Goal: Task Accomplishment & Management: Complete application form

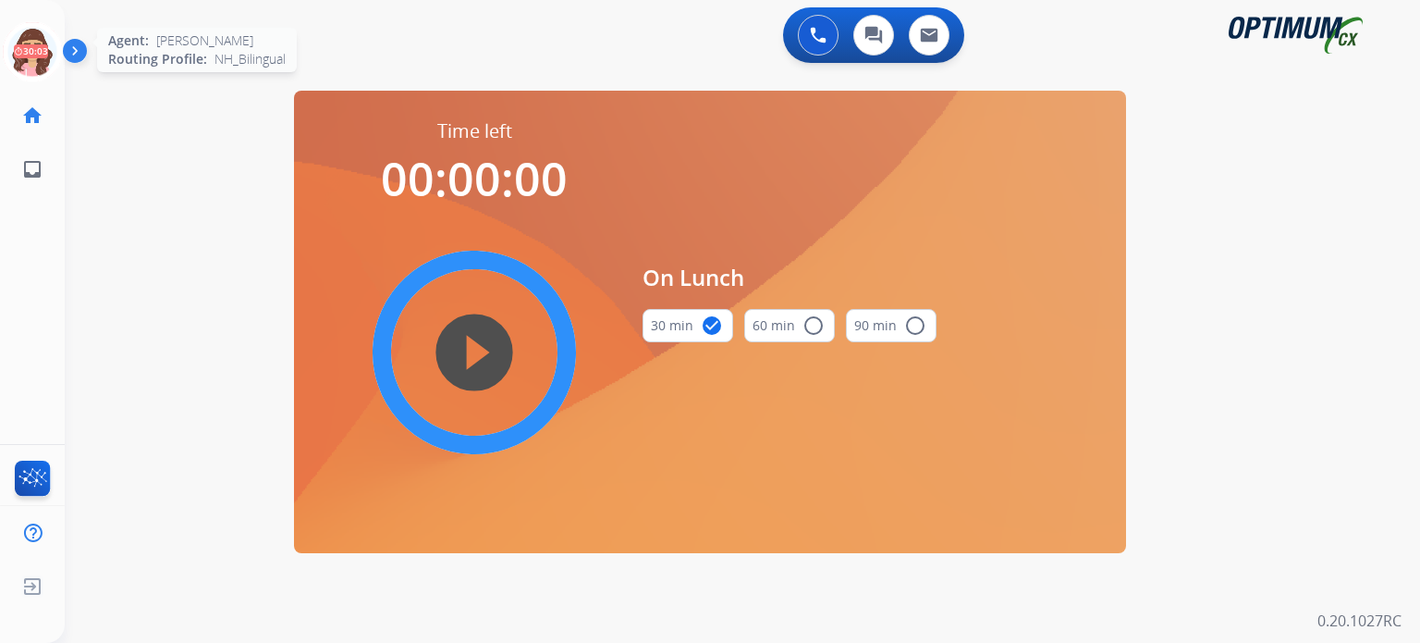
click at [24, 55] on icon at bounding box center [33, 52] width 60 height 60
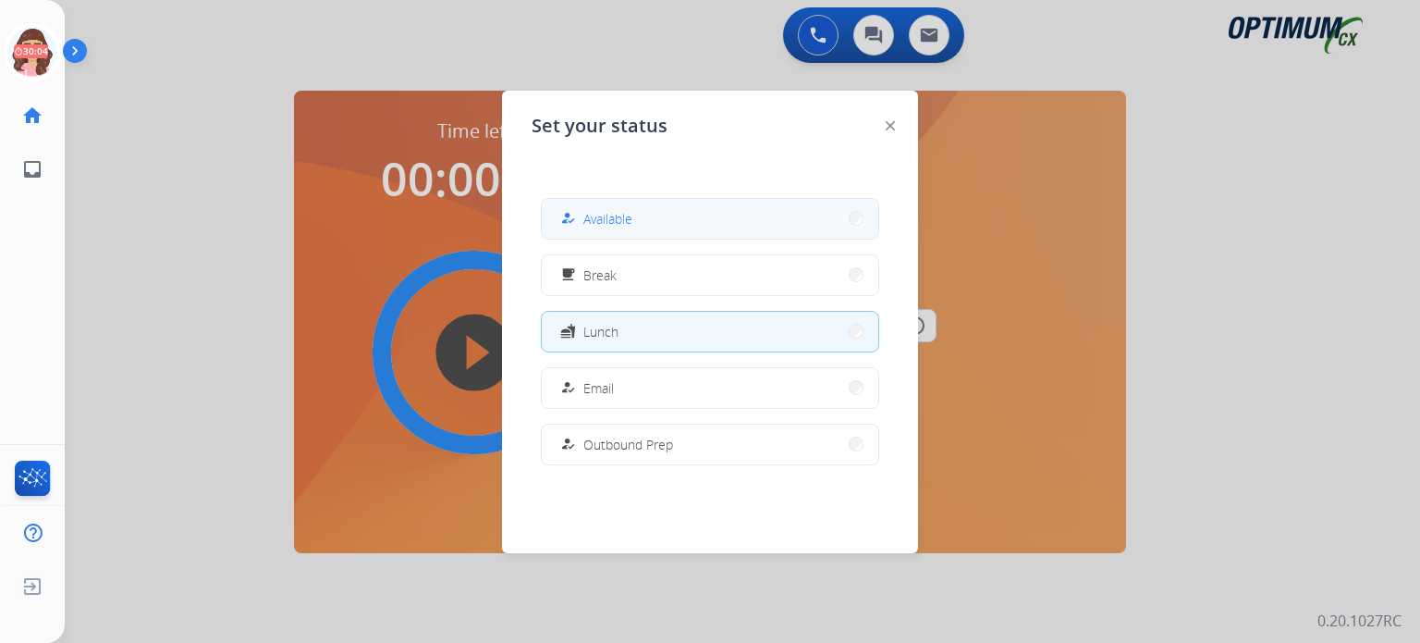
click at [626, 232] on button "how_to_reg Available" at bounding box center [710, 219] width 337 height 40
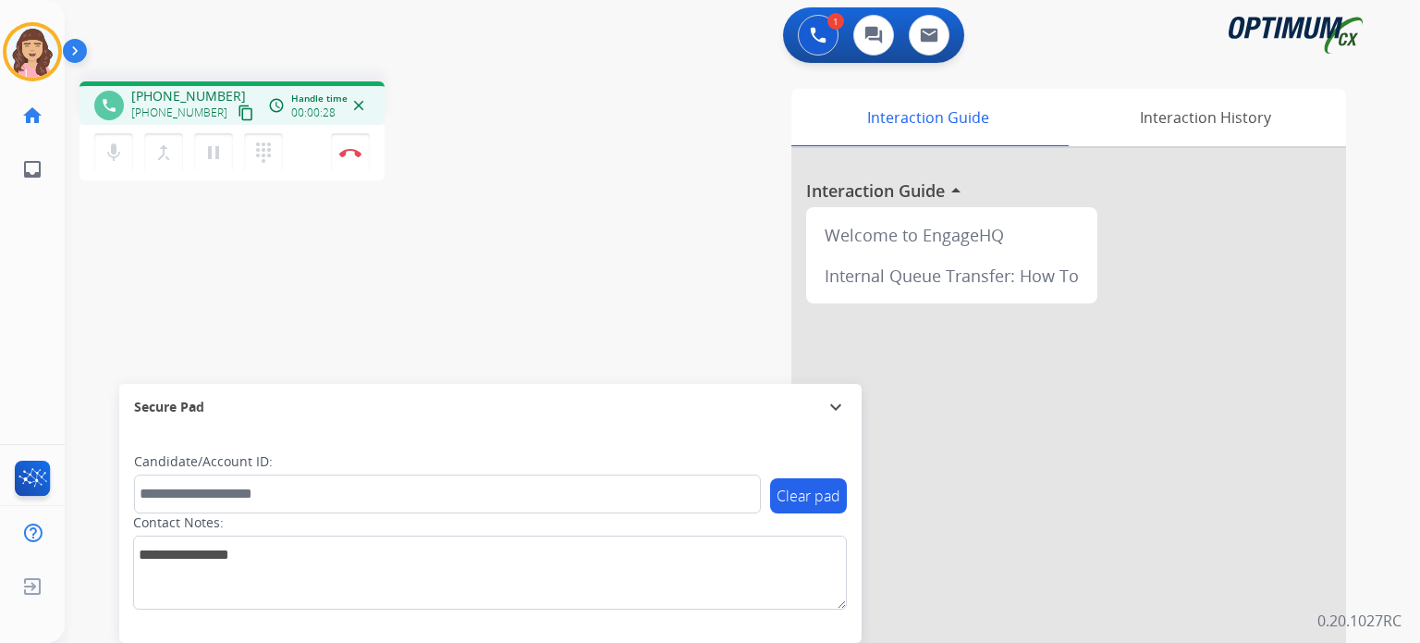
click at [238, 114] on mat-icon "content_copy" at bounding box center [246, 112] width 17 height 17
click at [350, 154] on img at bounding box center [350, 152] width 22 height 9
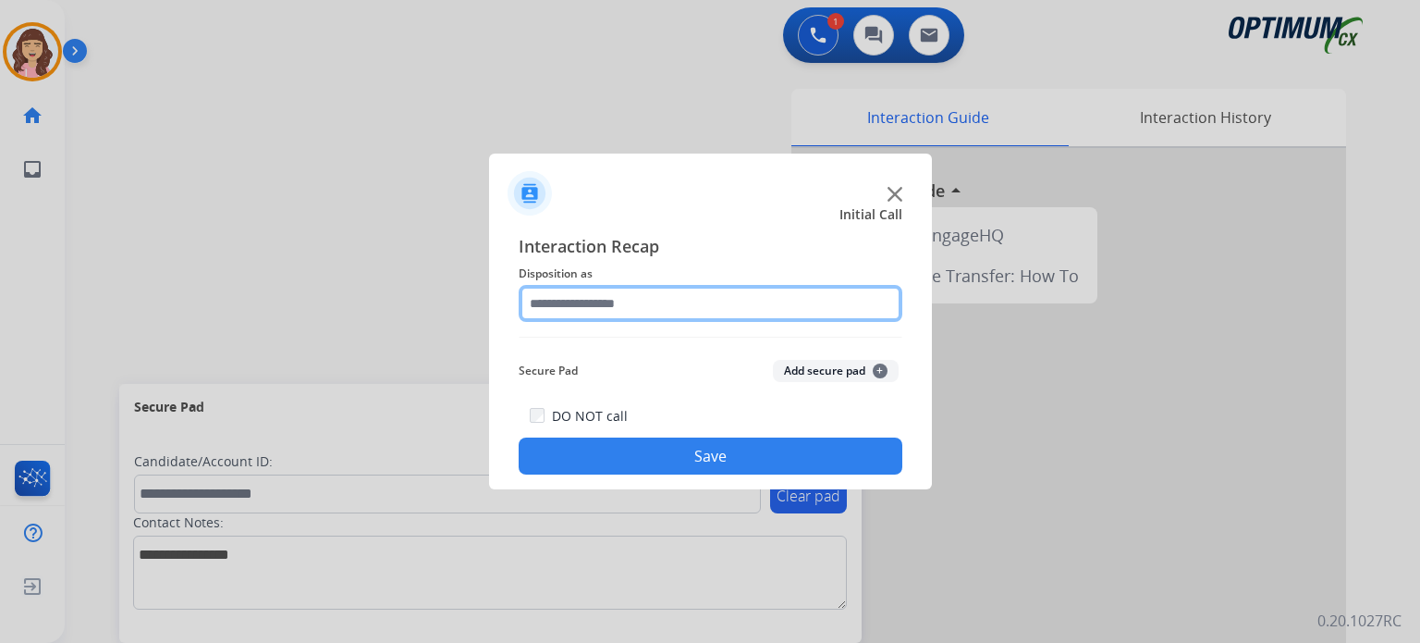
click at [683, 302] on input "text" at bounding box center [711, 303] width 384 height 37
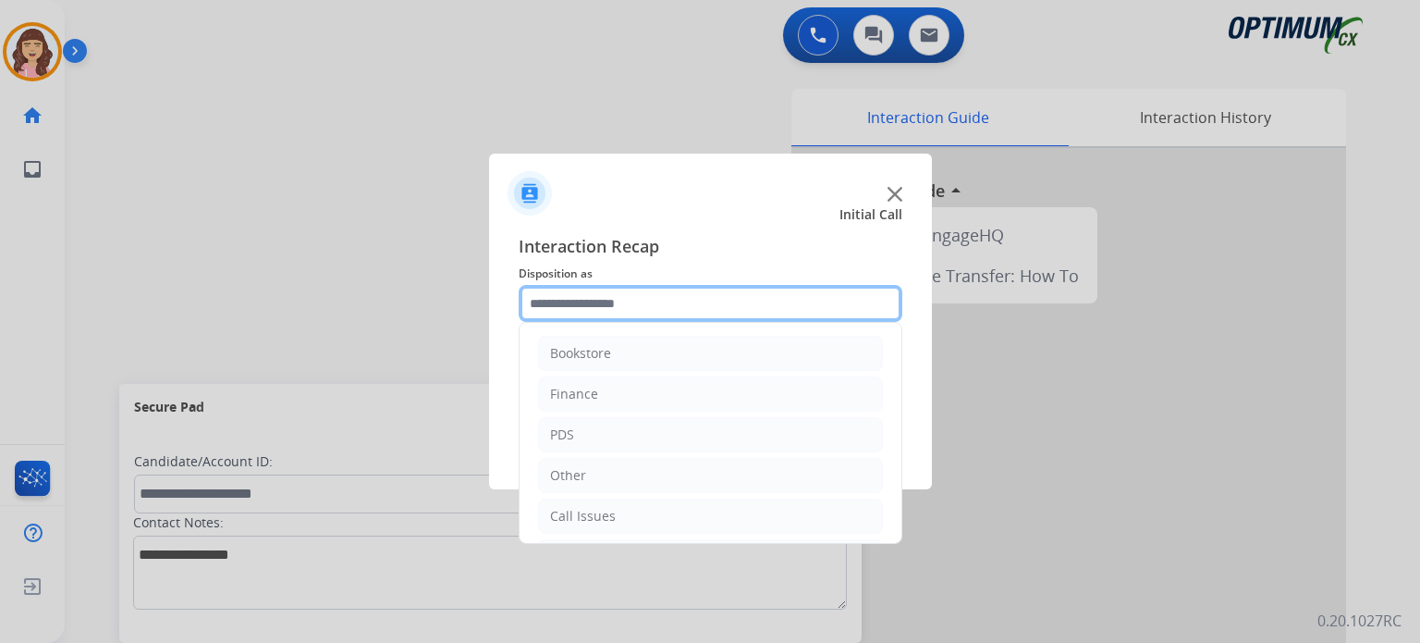
scroll to position [122, 0]
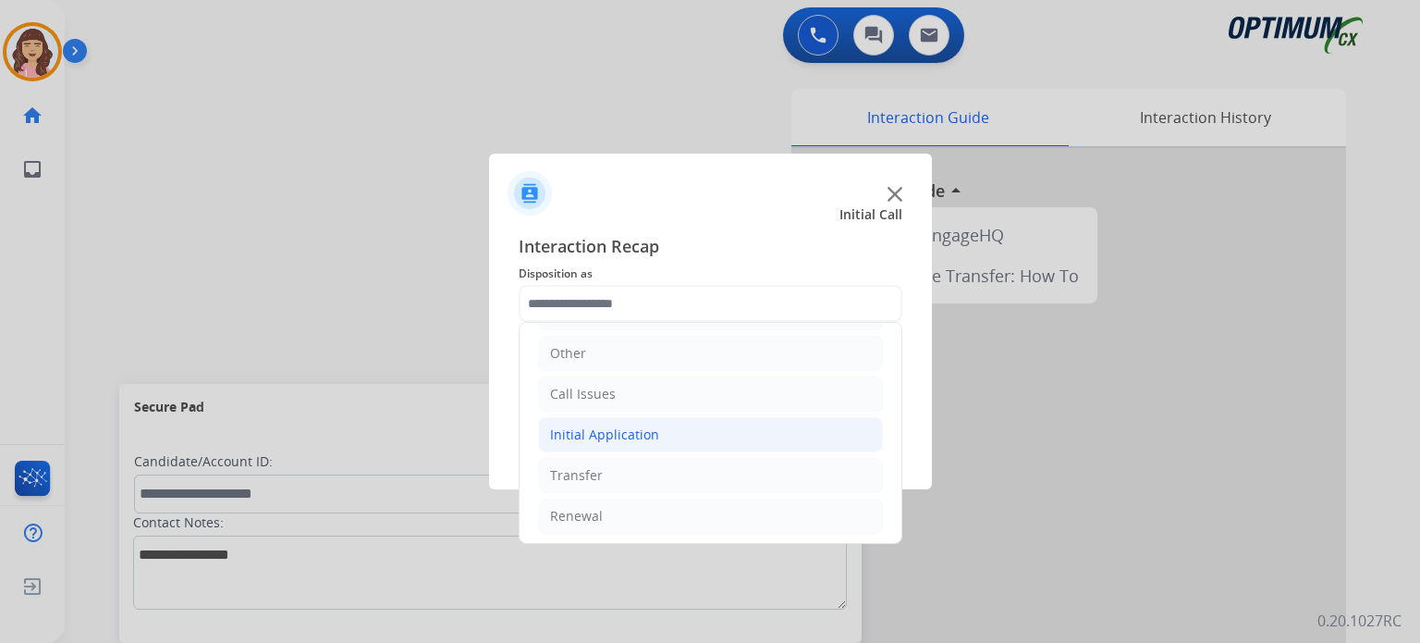
click at [646, 427] on div "Initial Application" at bounding box center [604, 434] width 109 height 18
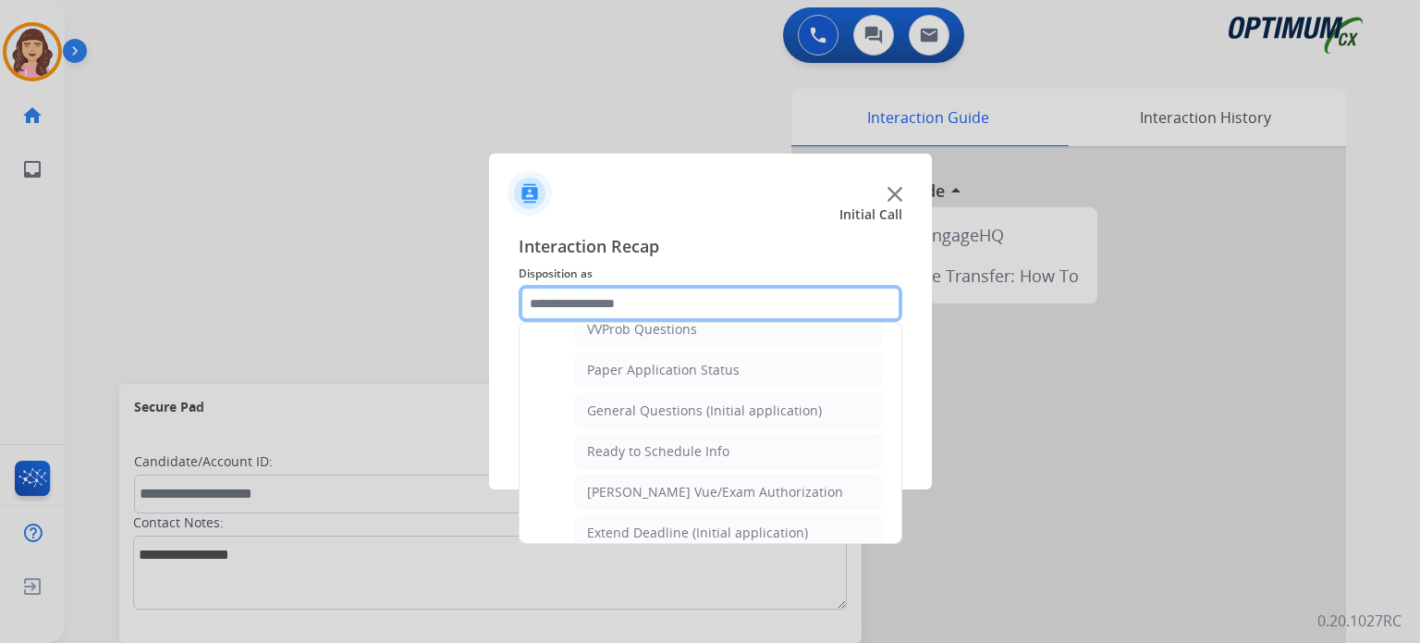
scroll to position [1006, 0]
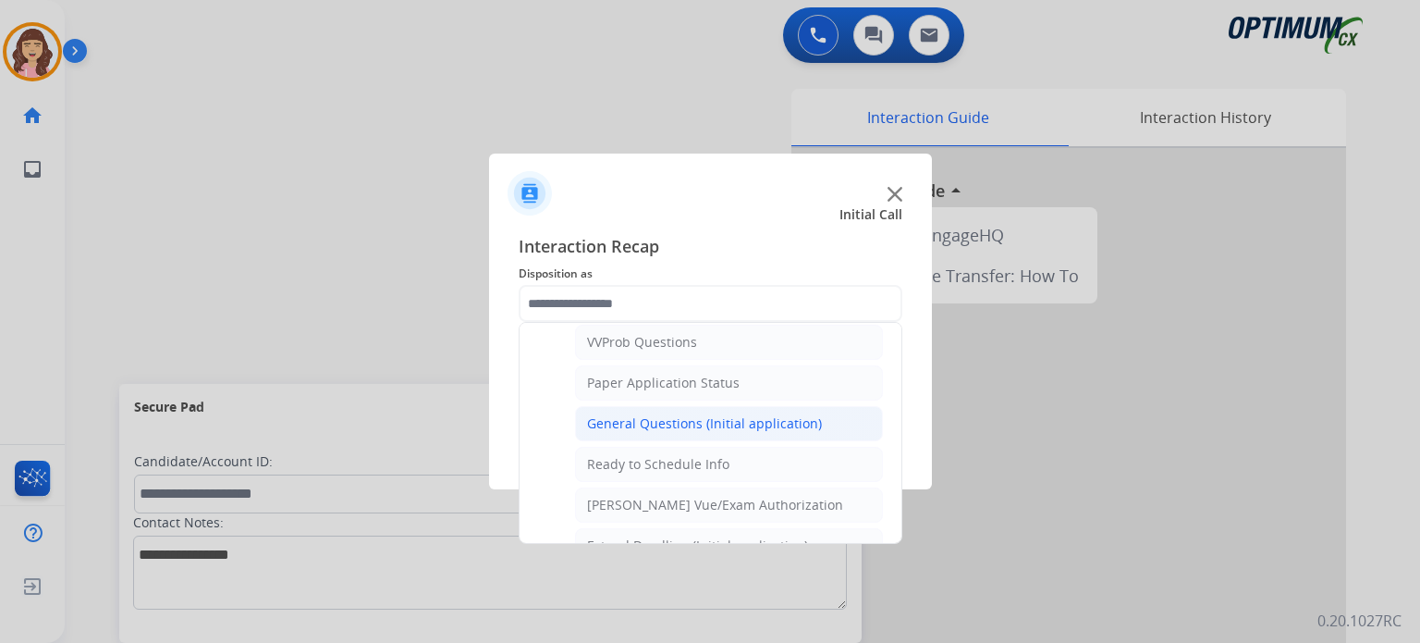
click at [715, 417] on div "General Questions (Initial application)" at bounding box center [704, 423] width 235 height 18
type input "**********"
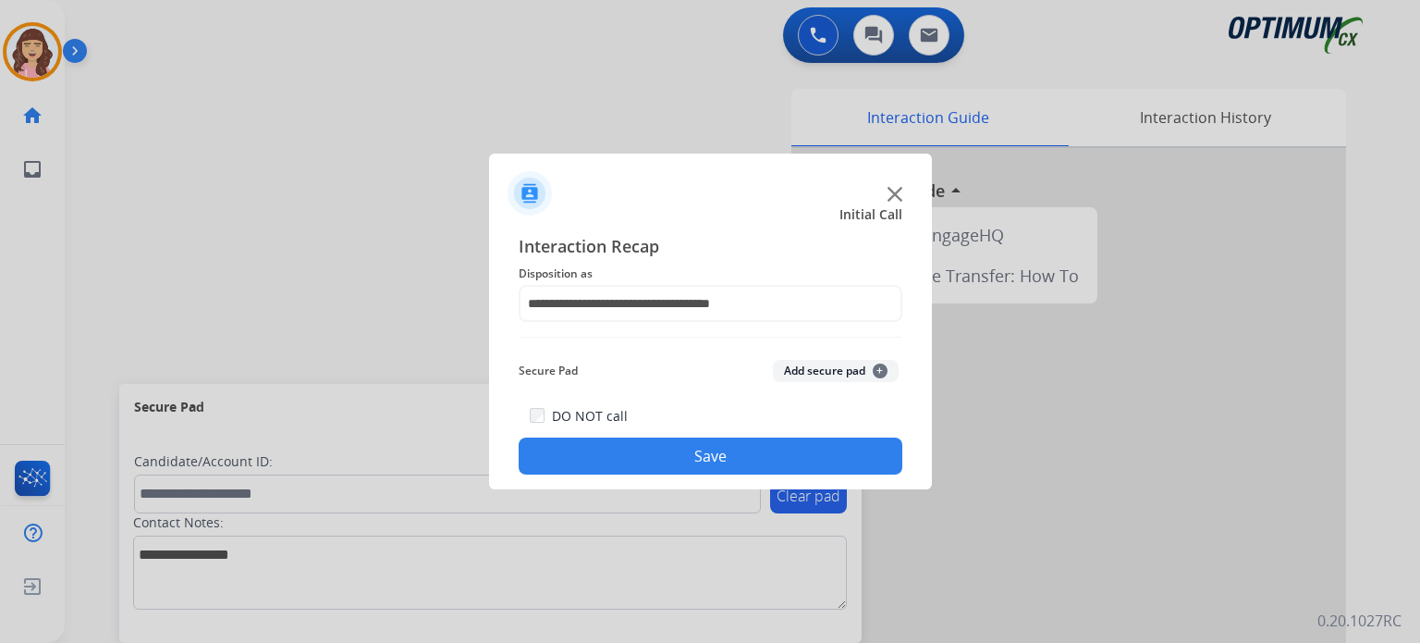
click at [688, 462] on button "Save" at bounding box center [711, 455] width 384 height 37
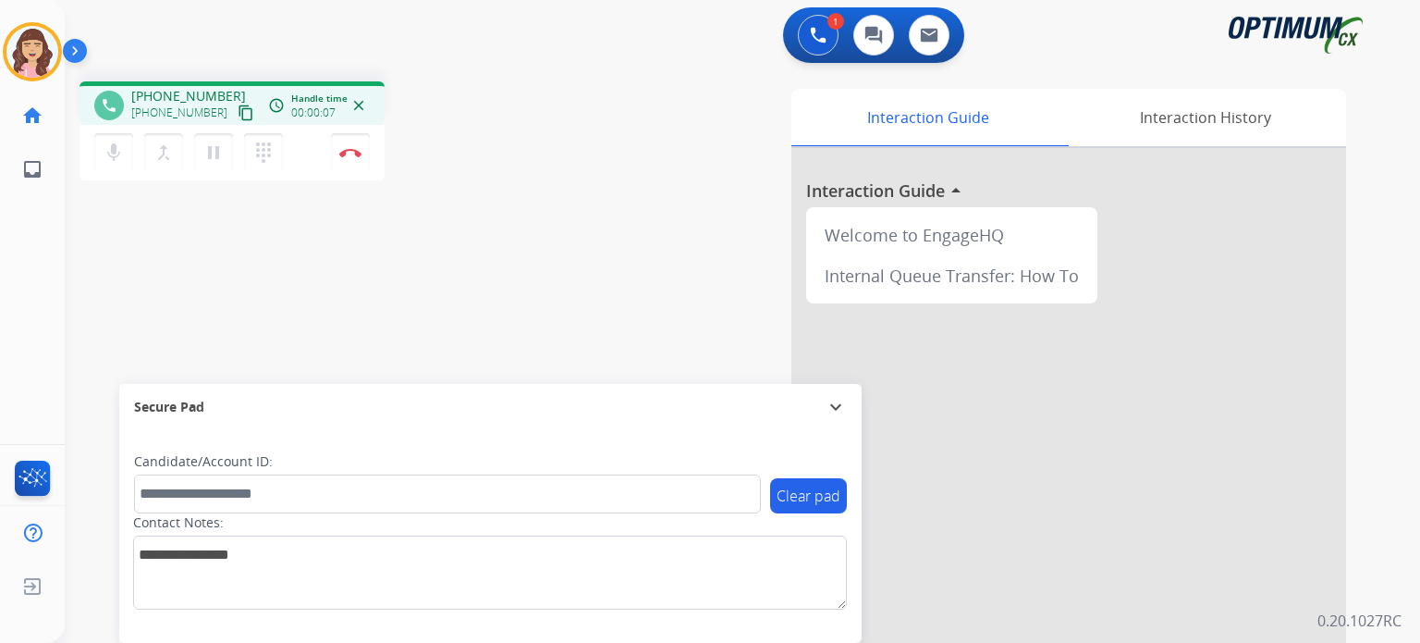
click at [238, 108] on mat-icon "content_copy" at bounding box center [246, 112] width 17 height 17
click at [408, 256] on div "phone +16093802544 +16093802544 content_copy access_time Call metrics Queue 00:…" at bounding box center [720, 452] width 1311 height 771
click at [348, 157] on button "Disconnect" at bounding box center [350, 152] width 39 height 39
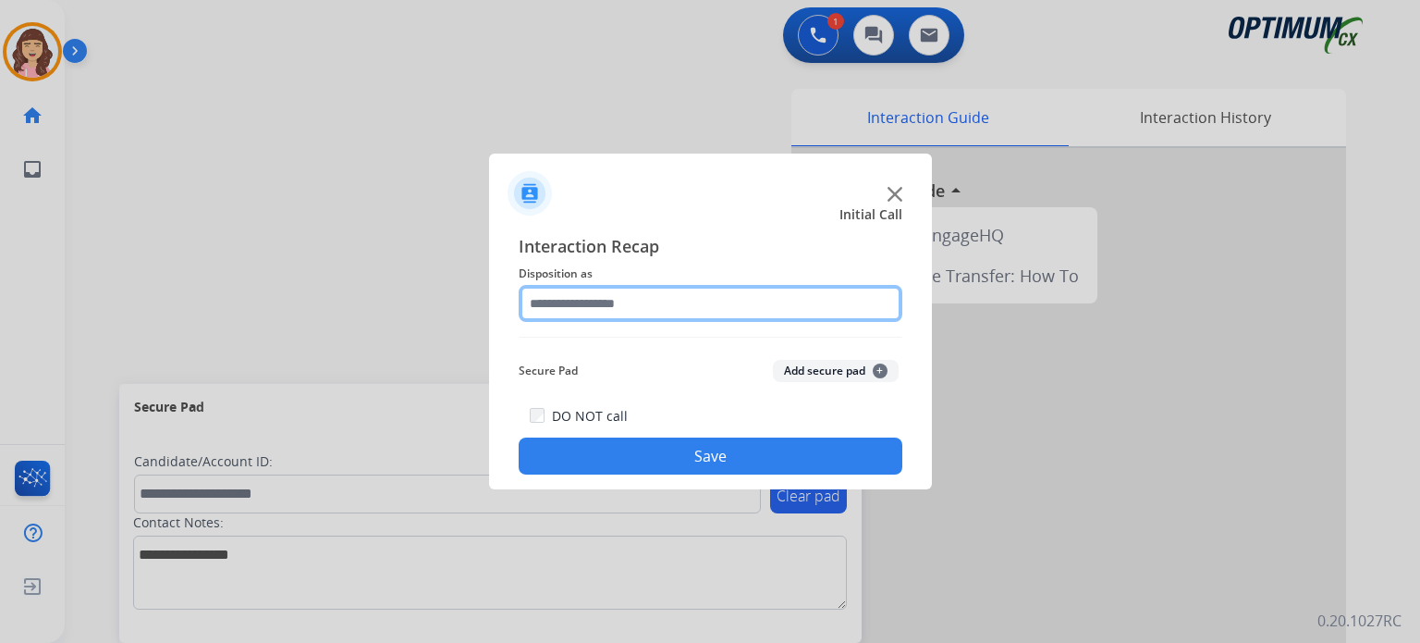
click at [637, 313] on input "text" at bounding box center [711, 303] width 384 height 37
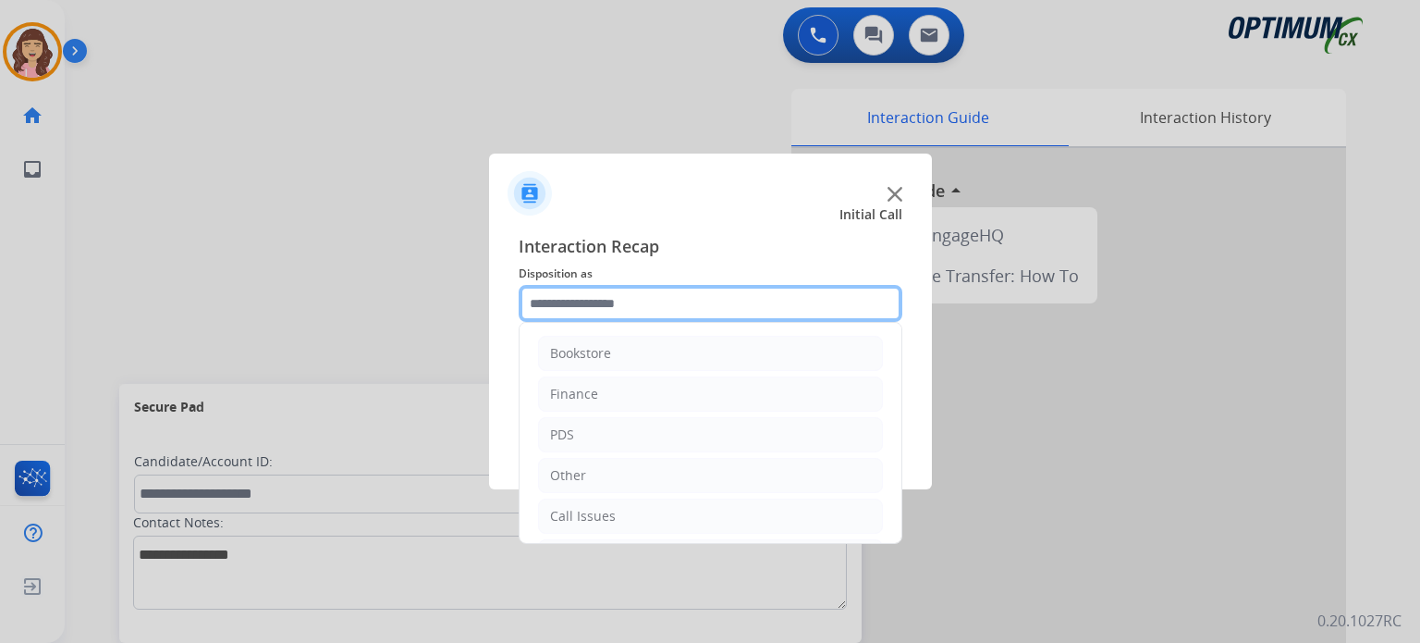
scroll to position [122, 0]
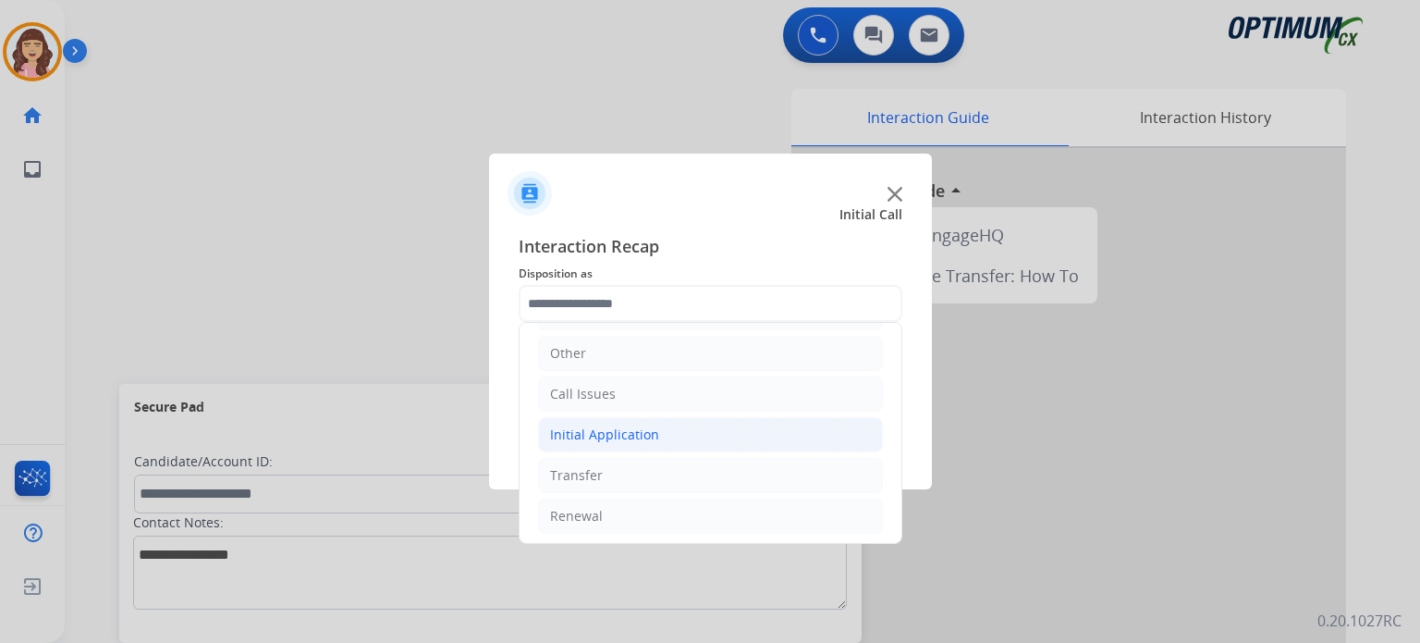
click at [635, 425] on div "Initial Application" at bounding box center [604, 434] width 109 height 18
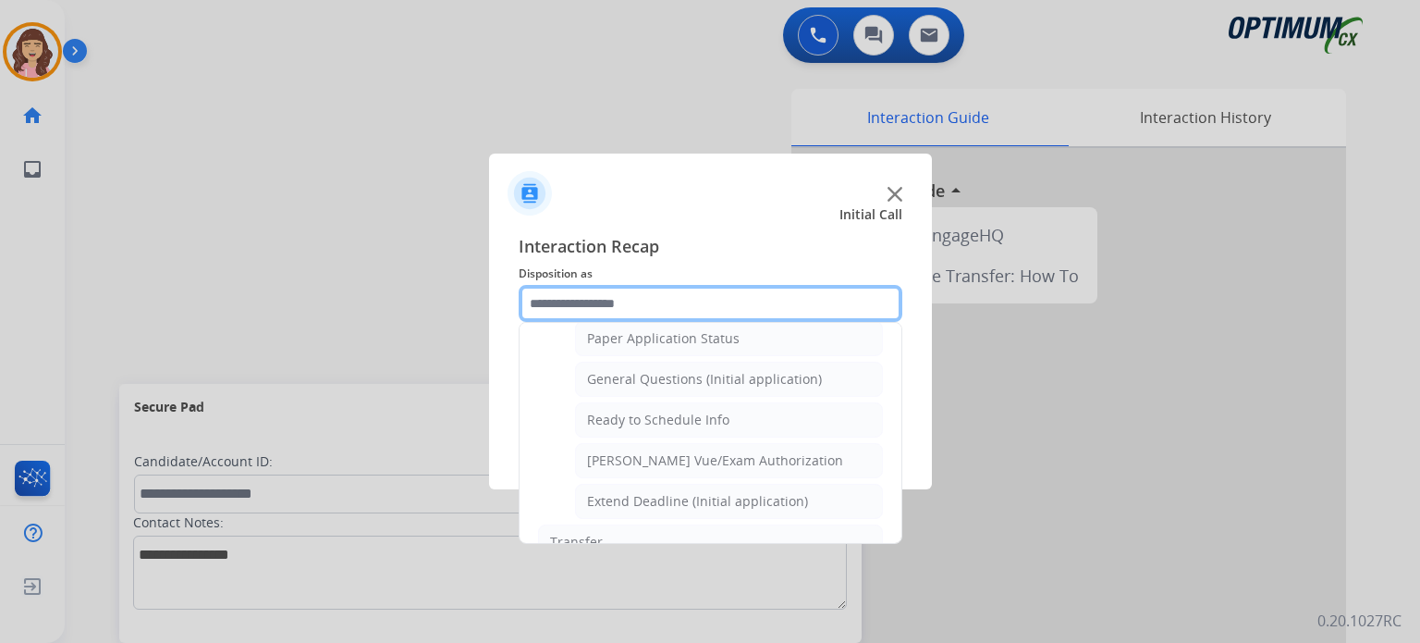
scroll to position [1046, 0]
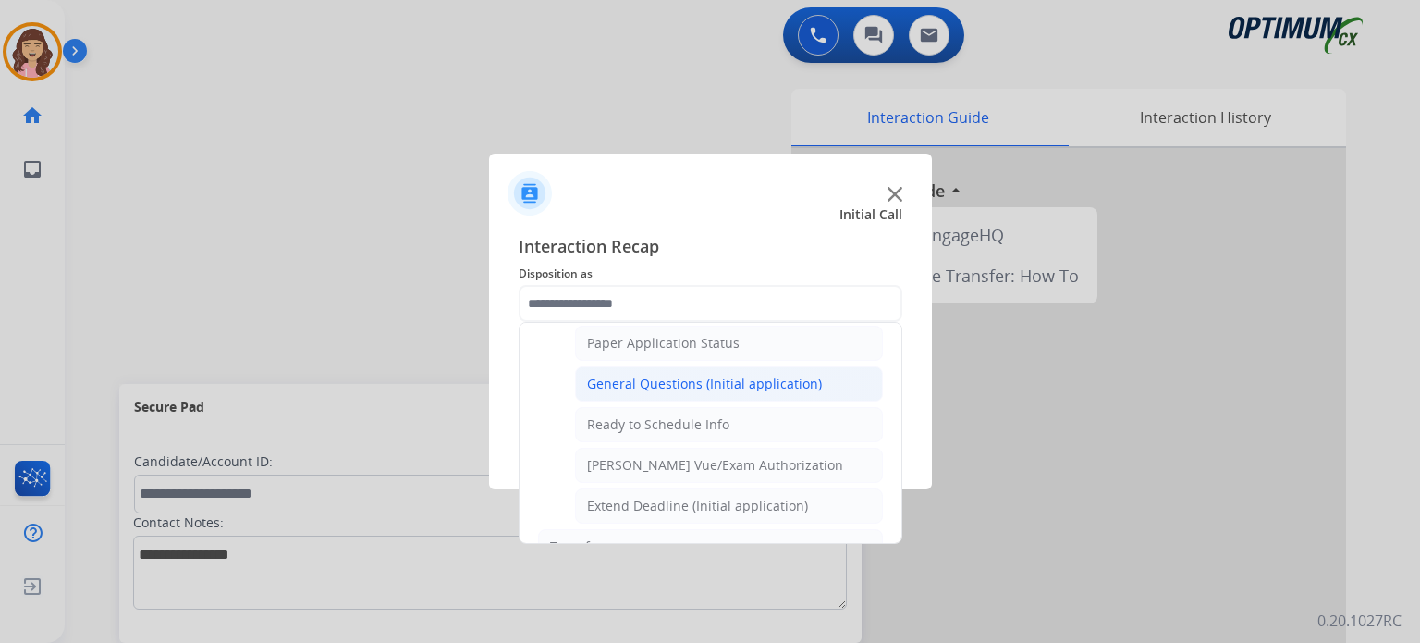
click at [662, 374] on div "General Questions (Initial application)" at bounding box center [704, 383] width 235 height 18
type input "**********"
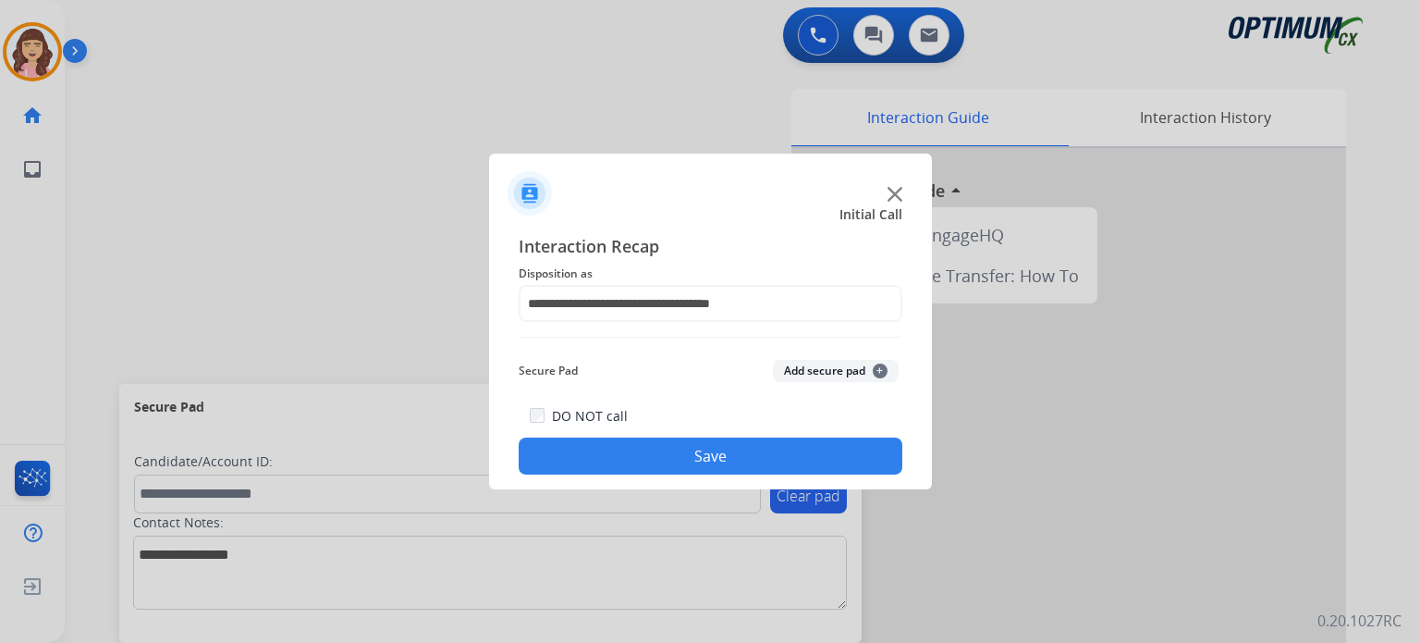
click at [677, 450] on button "Save" at bounding box center [711, 455] width 384 height 37
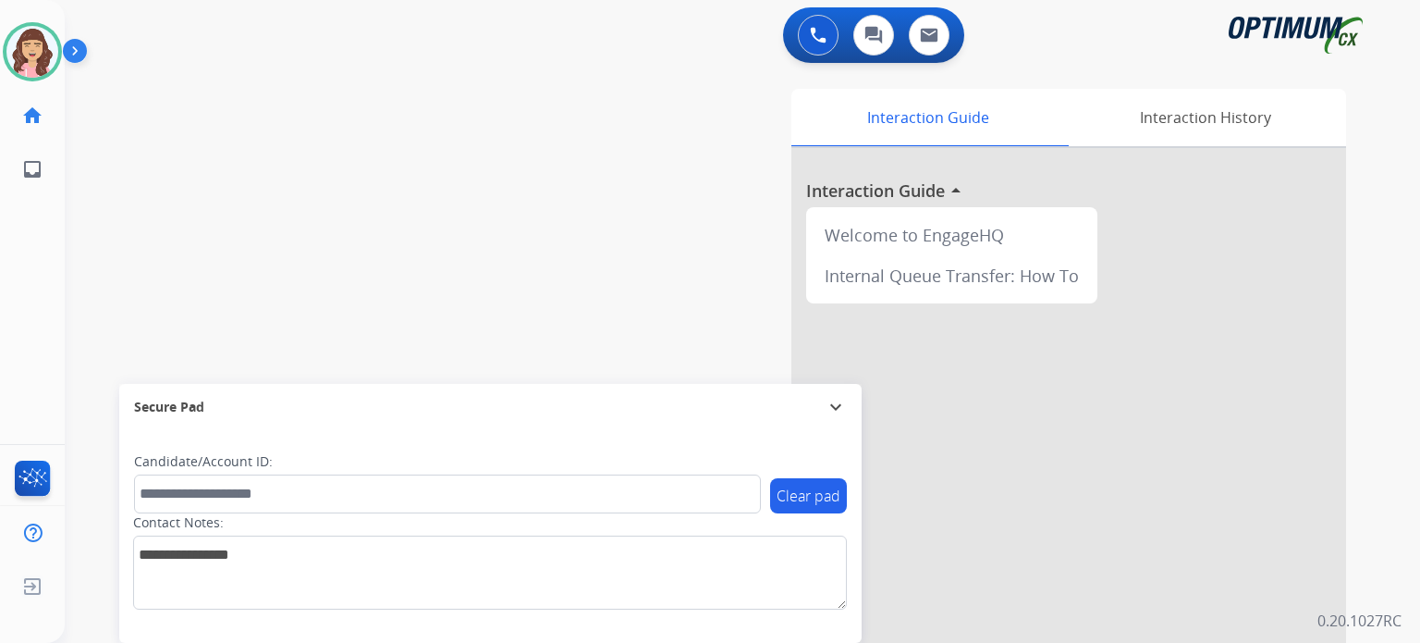
click at [245, 126] on div "swap_horiz Break voice bridge close_fullscreen Connect 3-Way Call merge_type Se…" at bounding box center [720, 452] width 1311 height 771
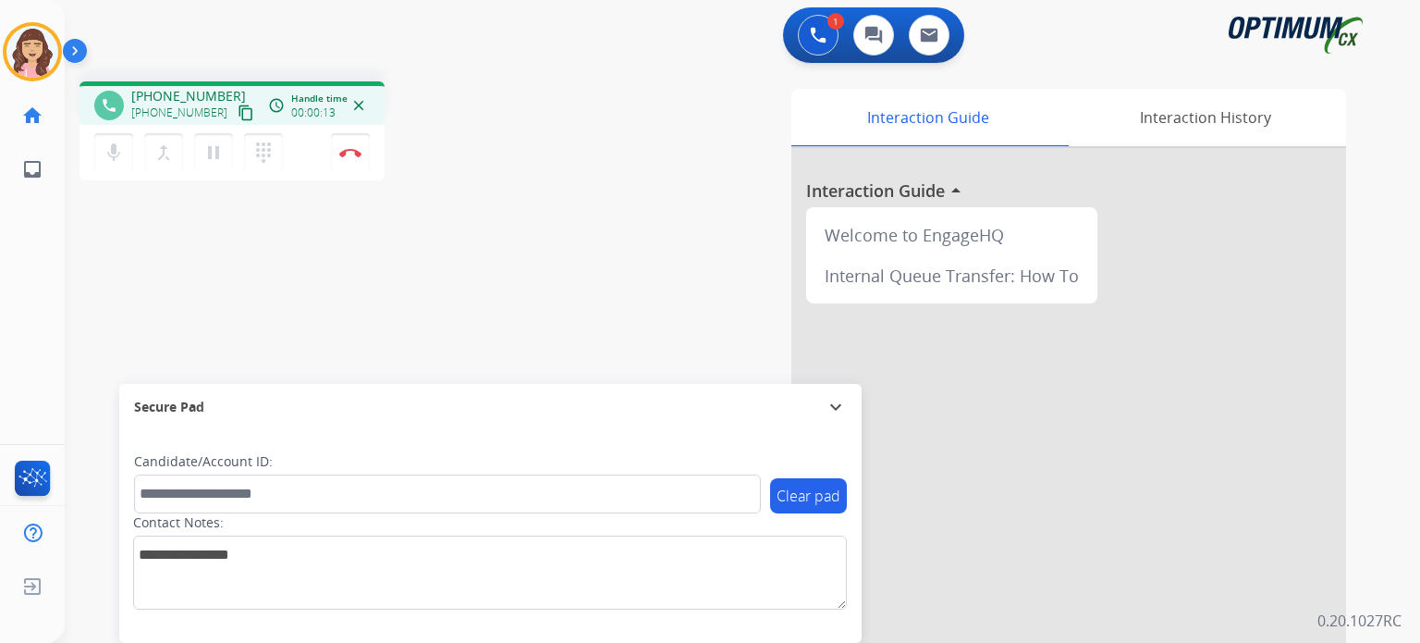
click at [238, 115] on mat-icon "content_copy" at bounding box center [246, 112] width 17 height 17
click at [350, 151] on img at bounding box center [350, 152] width 22 height 9
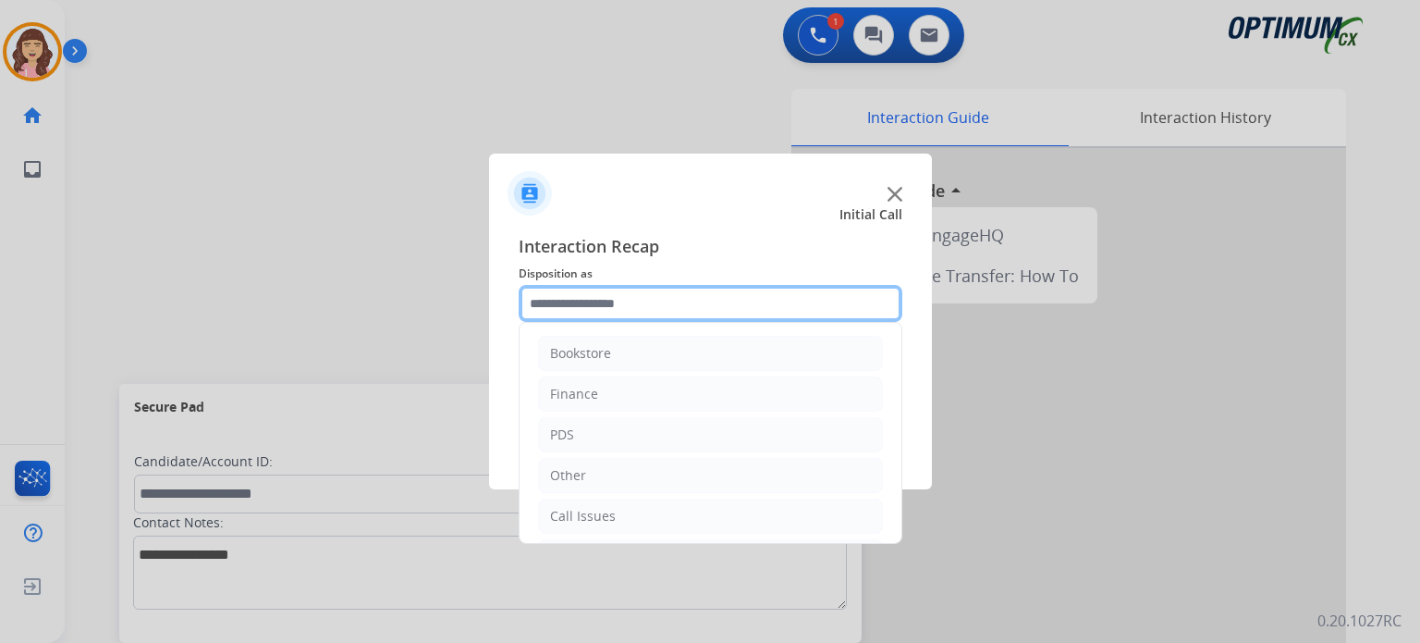
click at [628, 304] on input "text" at bounding box center [711, 303] width 384 height 37
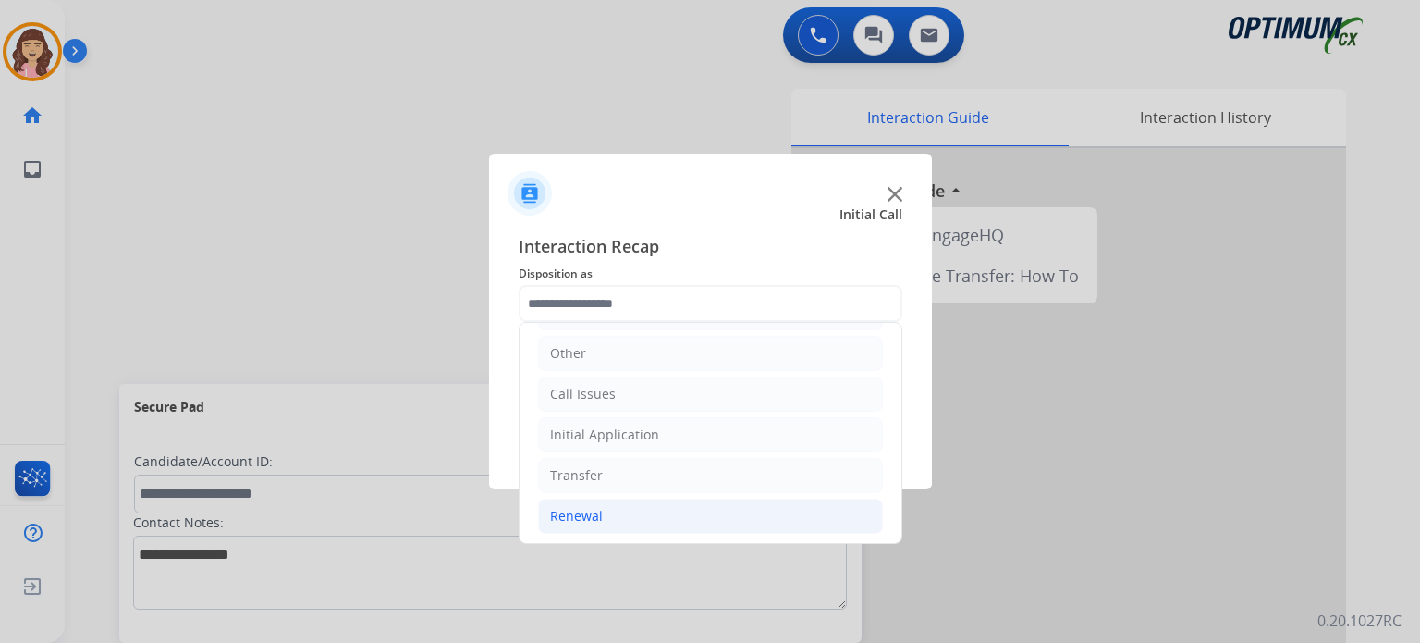
click at [603, 524] on li "Renewal" at bounding box center [710, 515] width 345 height 35
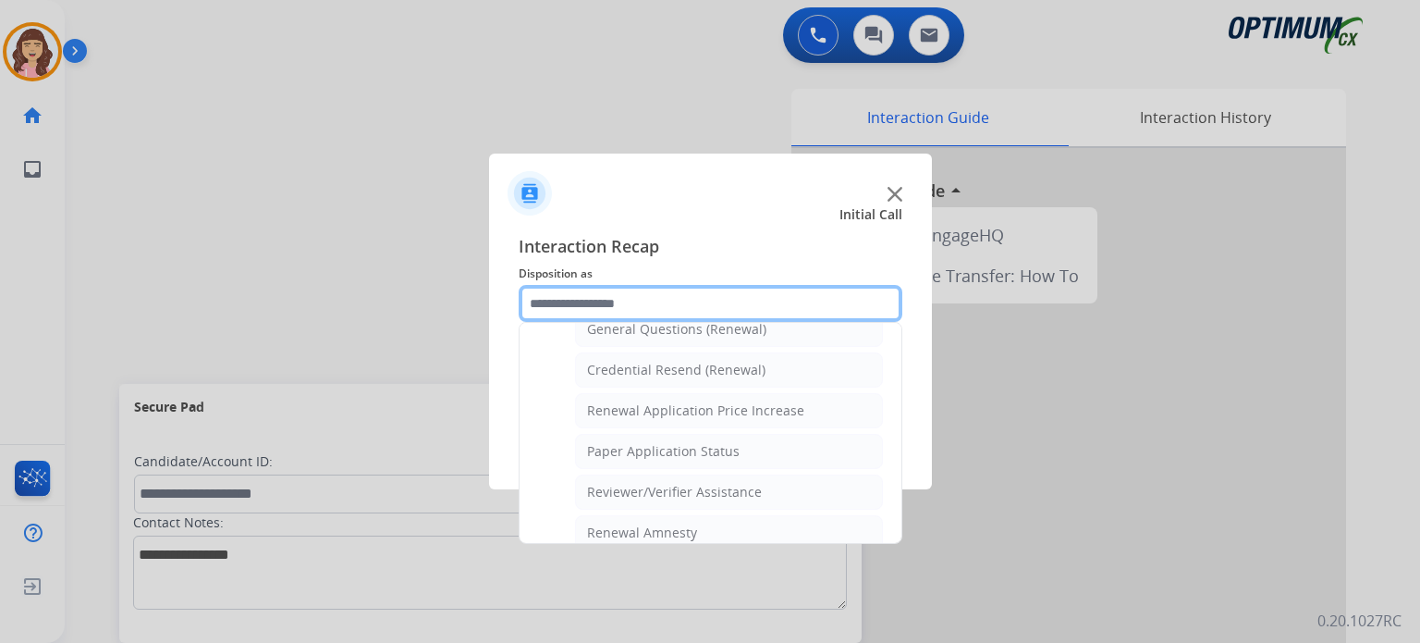
scroll to position [566, 0]
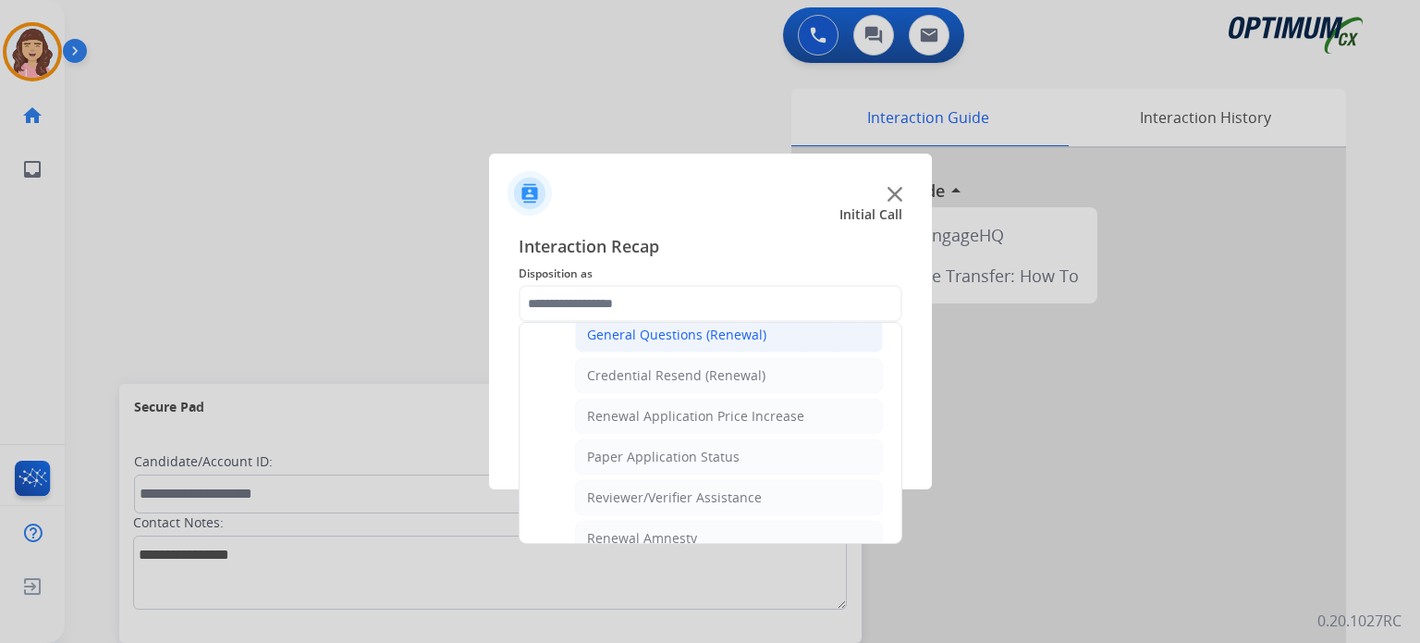
click at [669, 332] on div "General Questions (Renewal)" at bounding box center [676, 334] width 179 height 18
type input "**********"
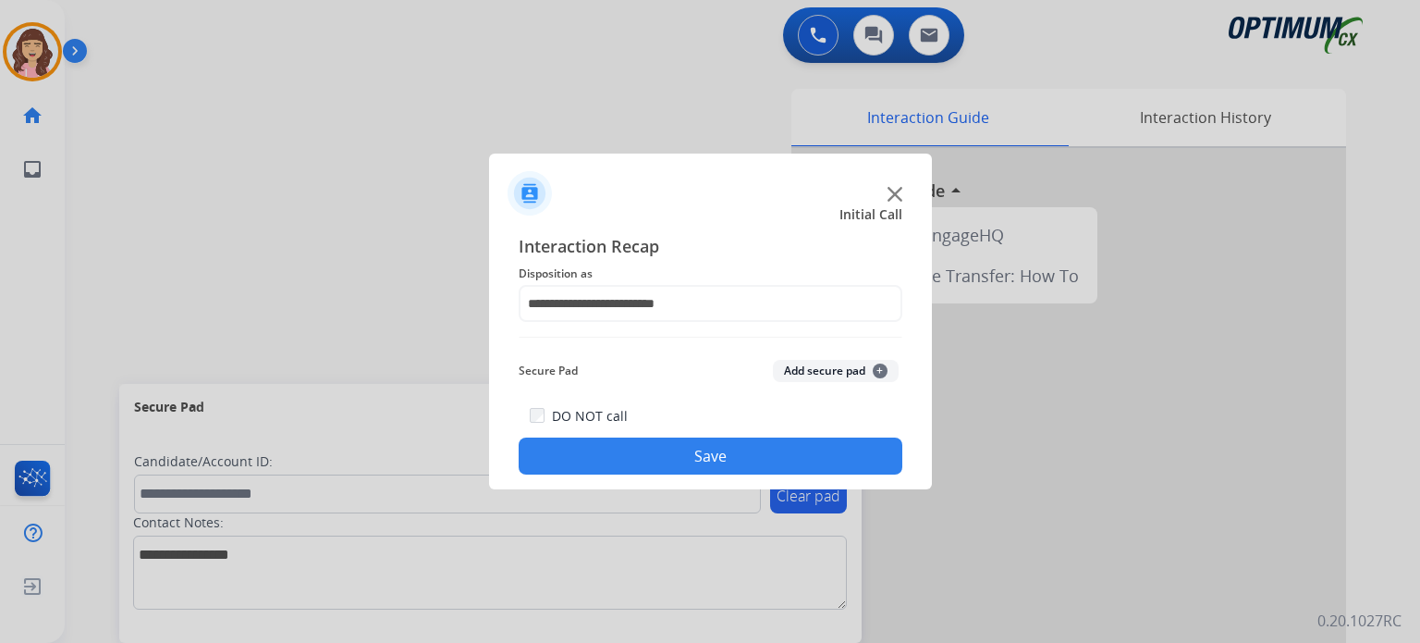
click at [688, 450] on button "Save" at bounding box center [711, 455] width 384 height 37
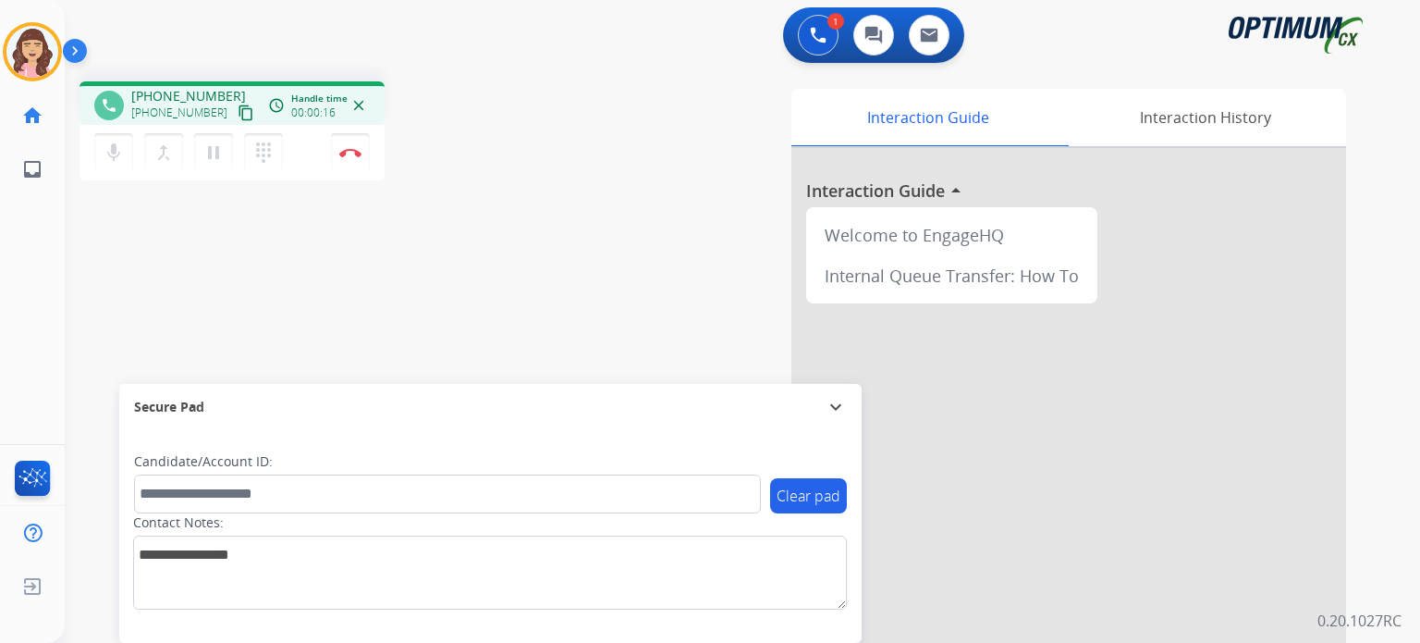
click at [238, 106] on mat-icon "content_copy" at bounding box center [246, 112] width 17 height 17
click at [351, 153] on img at bounding box center [350, 152] width 22 height 9
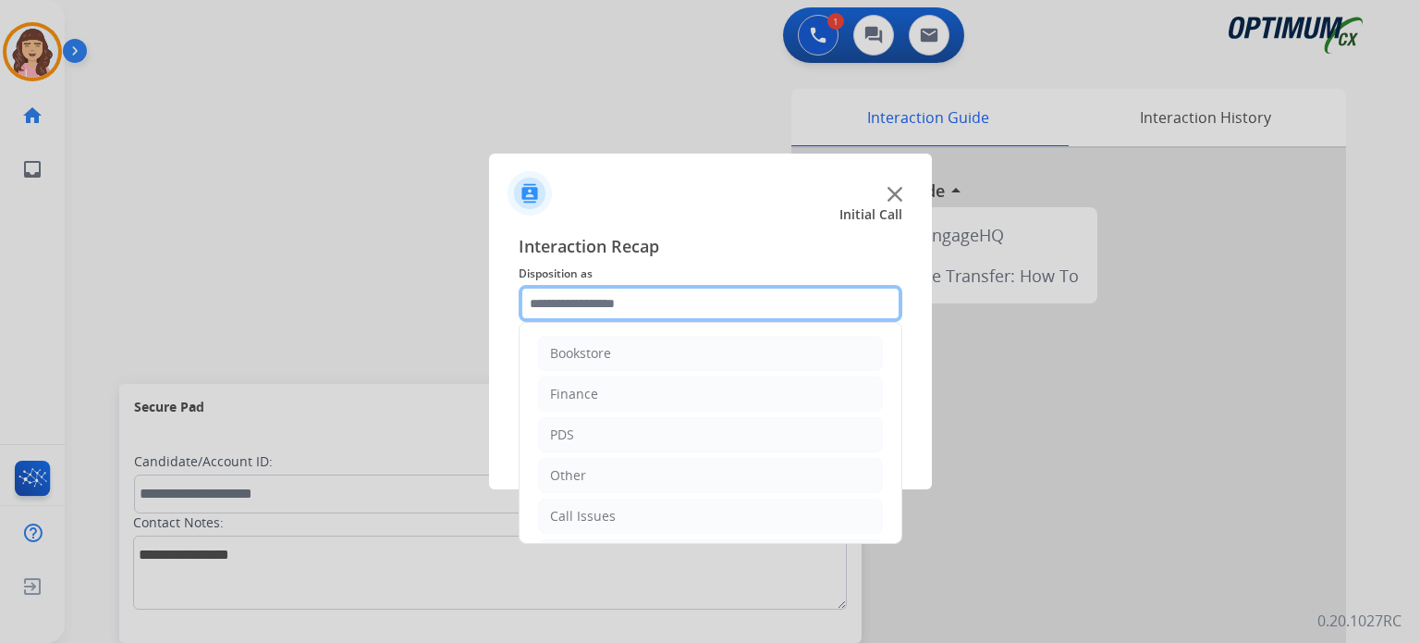
click at [645, 301] on input "text" at bounding box center [711, 303] width 384 height 37
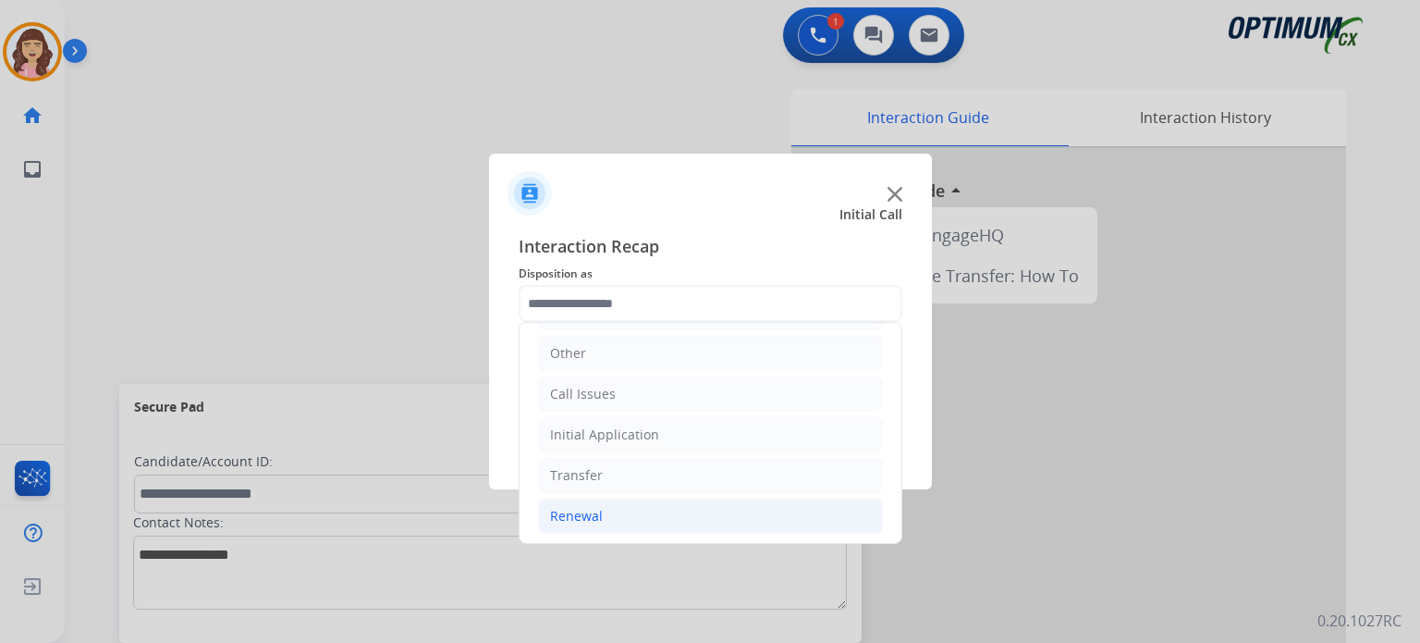
click at [600, 517] on li "Renewal" at bounding box center [710, 515] width 345 height 35
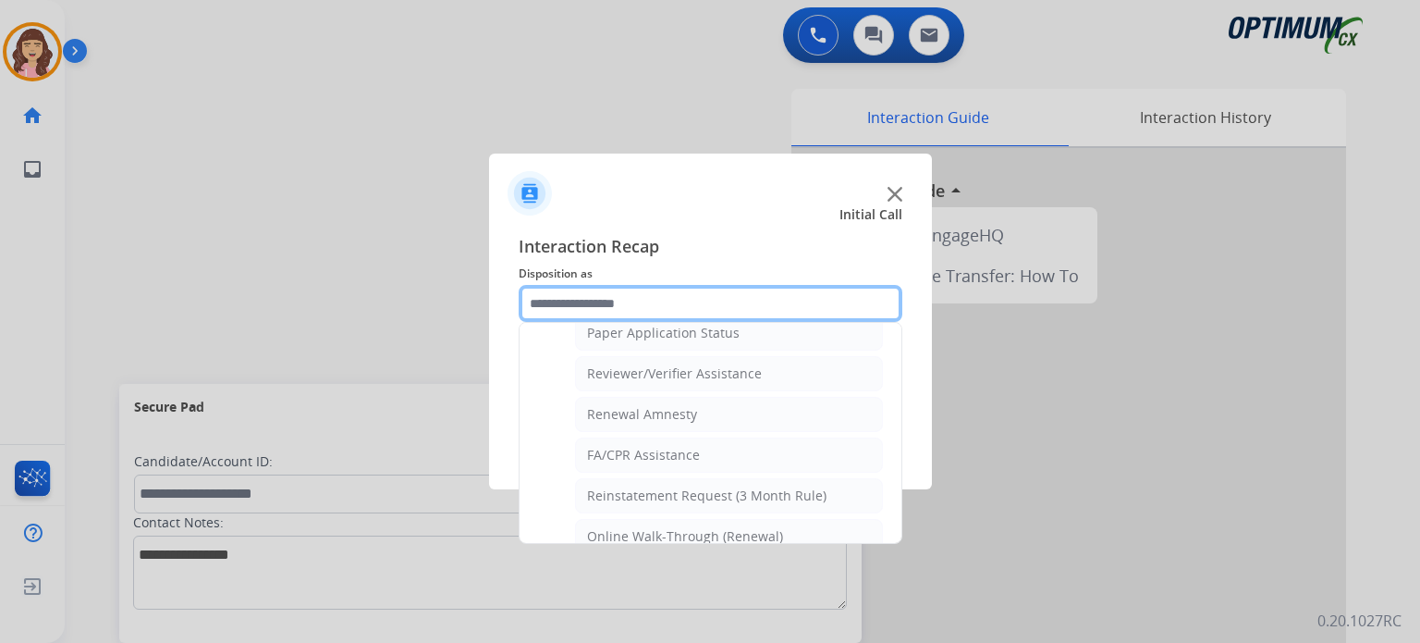
scroll to position [706, 0]
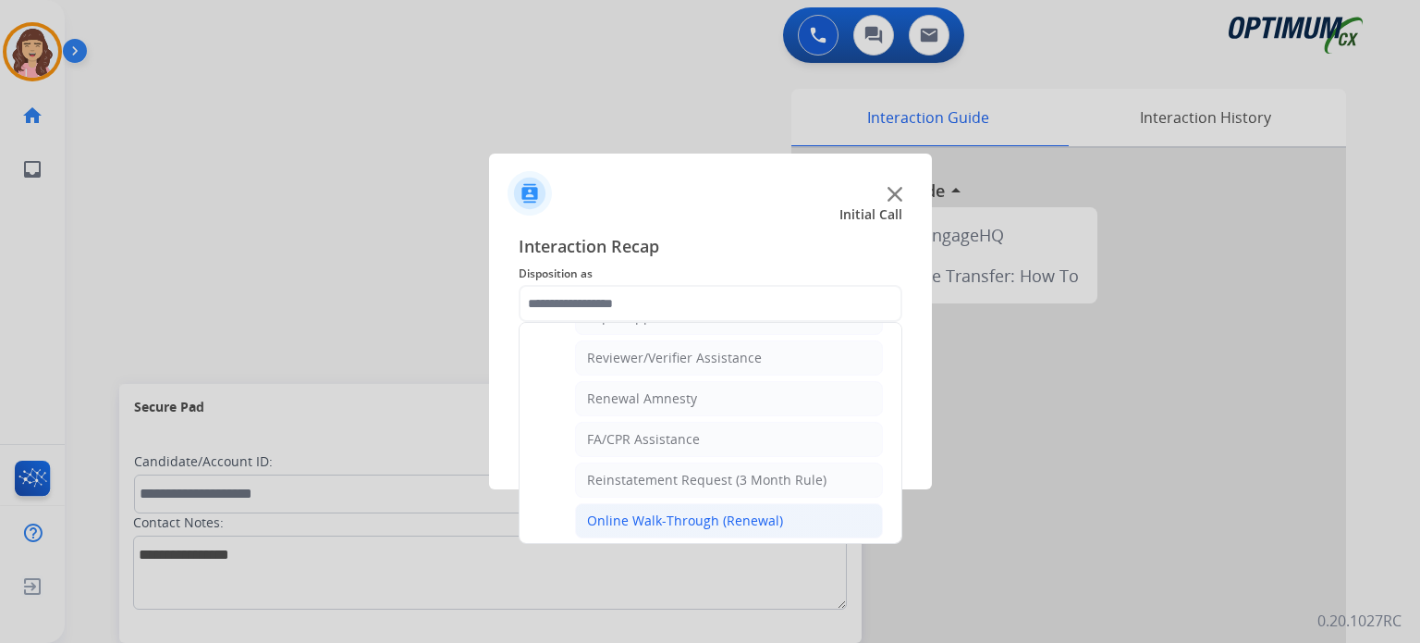
click at [692, 503] on li "Online Walk-Through (Renewal)" at bounding box center [729, 520] width 308 height 35
type input "**********"
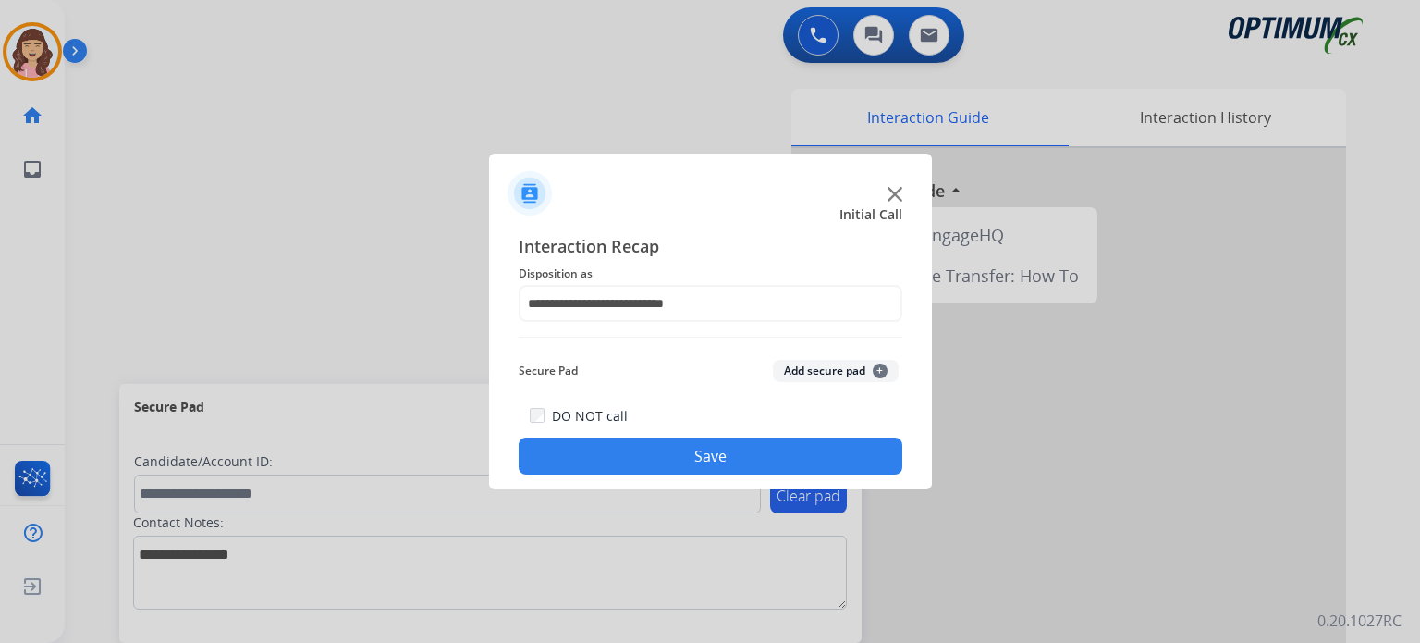
click at [743, 460] on button "Save" at bounding box center [711, 455] width 384 height 37
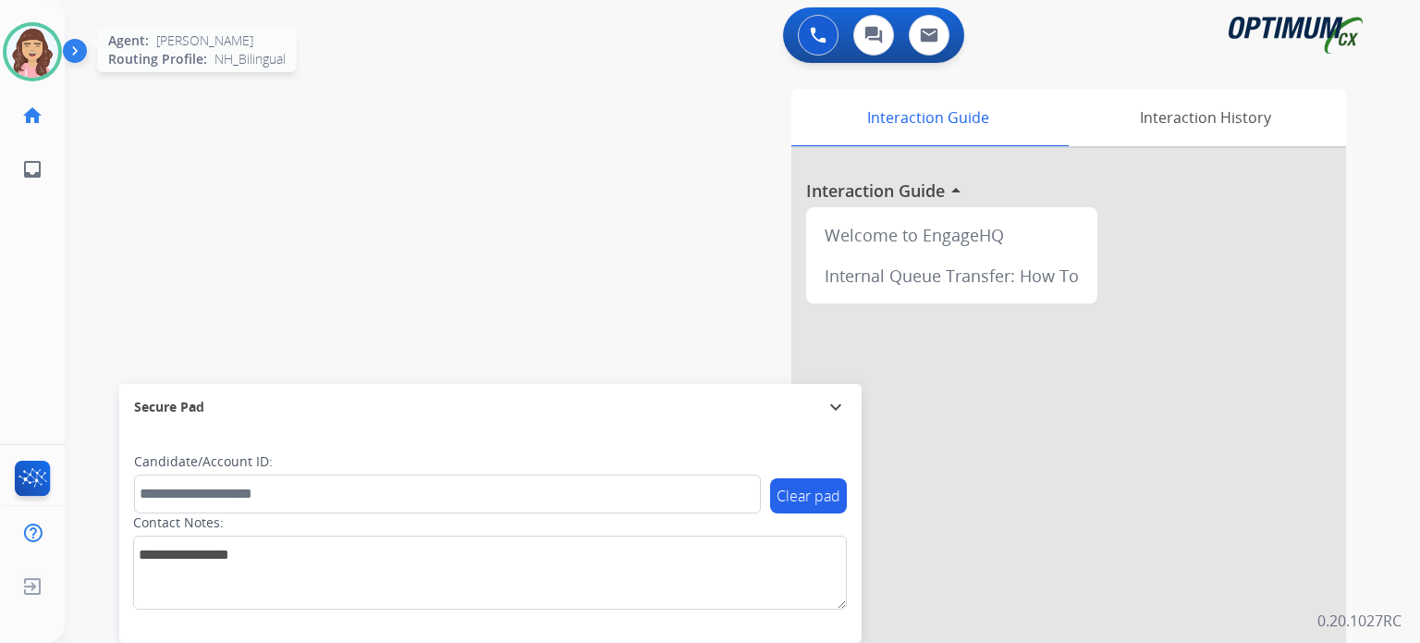
click at [34, 49] on img at bounding box center [32, 52] width 52 height 52
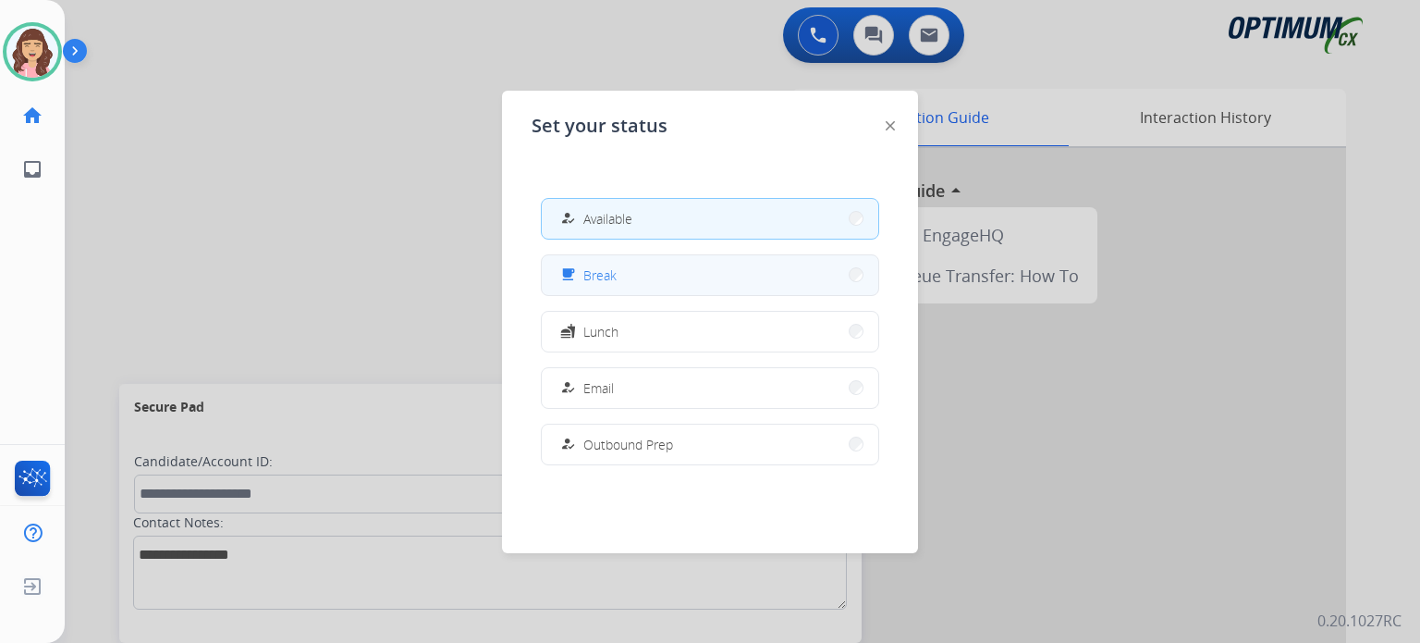
click at [582, 275] on div "free_breakfast" at bounding box center [570, 275] width 27 height 22
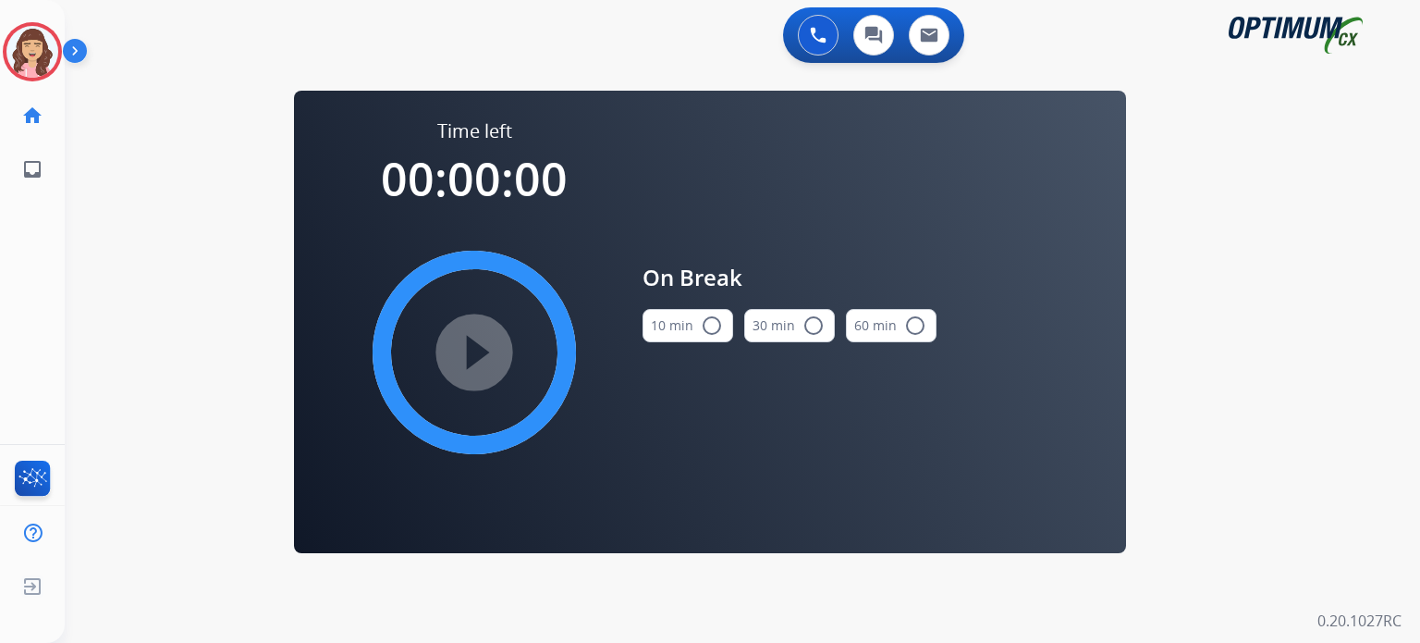
click at [688, 316] on button "10 min radio_button_unchecked" at bounding box center [688, 325] width 91 height 33
click at [470, 347] on mat-icon "play_circle_filled" at bounding box center [474, 352] width 22 height 22
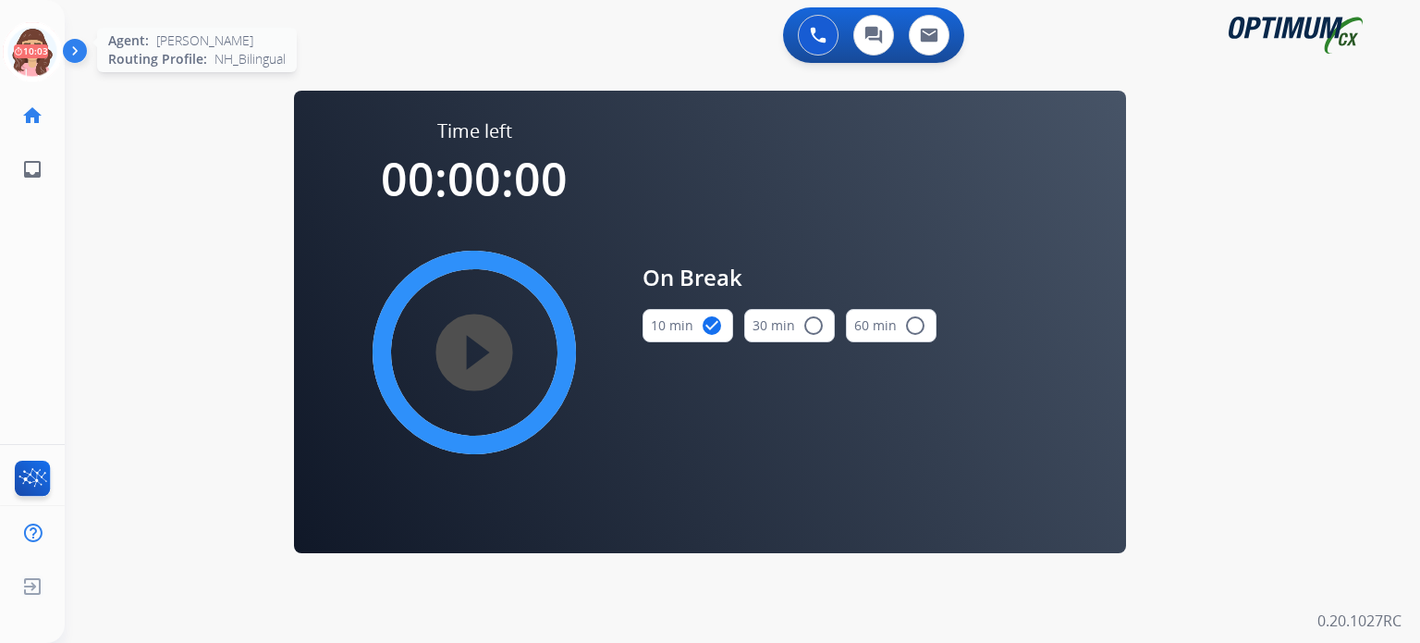
click at [23, 64] on icon at bounding box center [33, 52] width 60 height 60
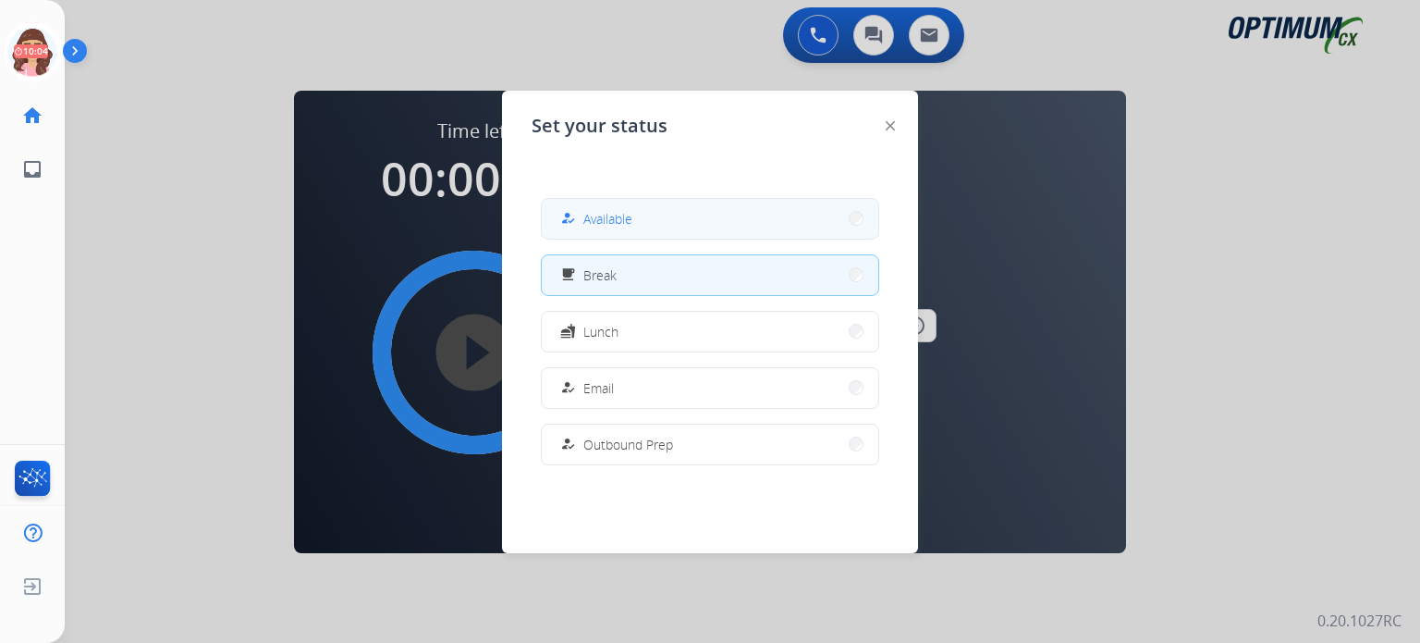
click at [576, 210] on div "how_to_reg" at bounding box center [570, 218] width 27 height 22
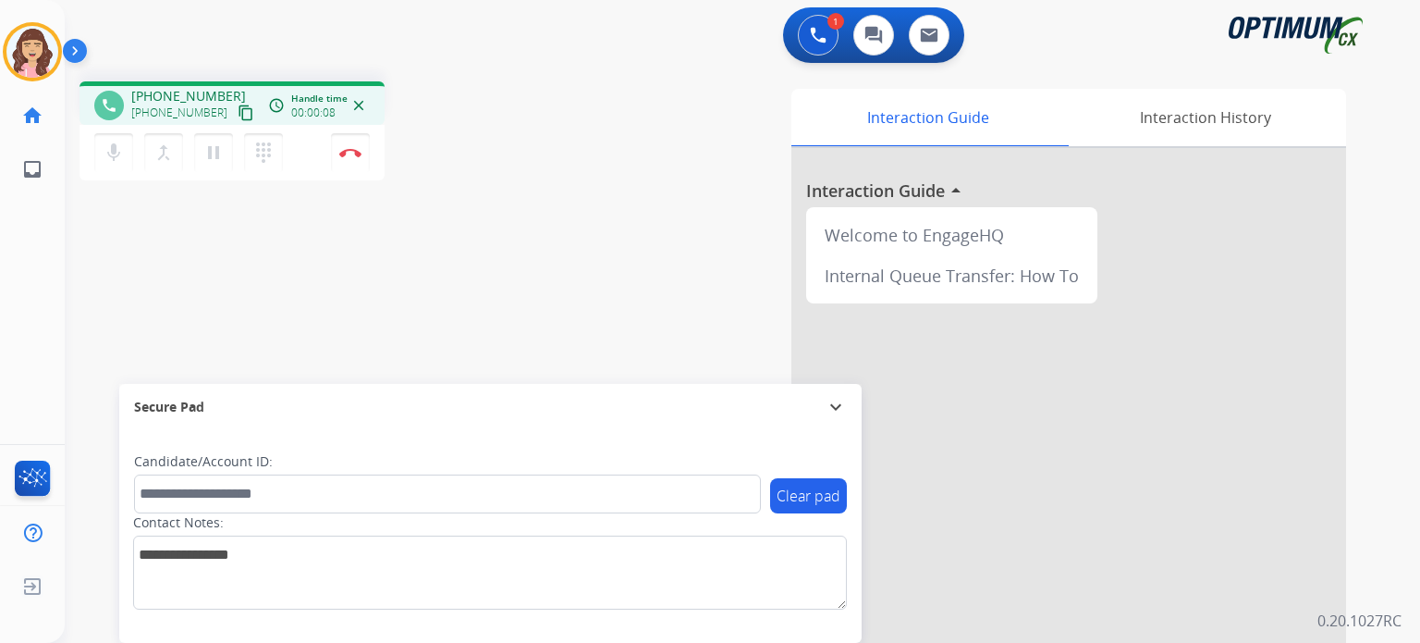
click at [238, 114] on mat-icon "content_copy" at bounding box center [246, 112] width 17 height 17
click at [351, 153] on img at bounding box center [350, 152] width 22 height 9
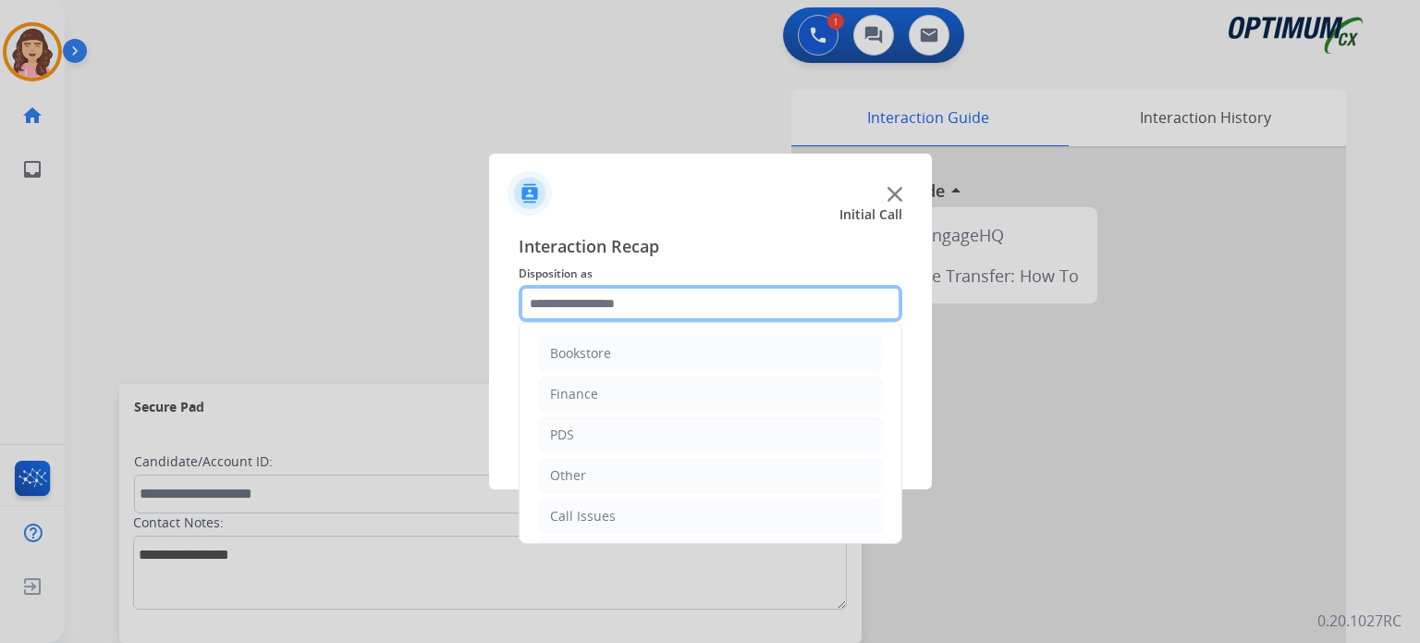
click at [621, 310] on input "text" at bounding box center [711, 303] width 384 height 37
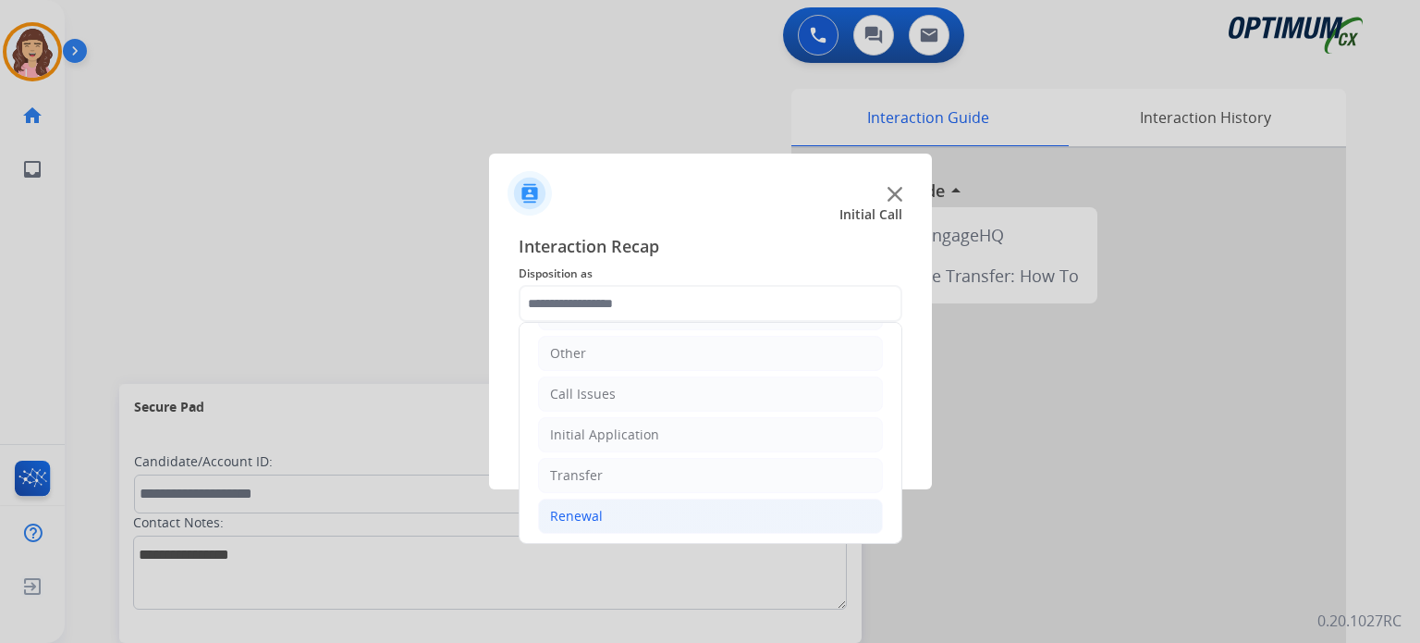
click at [607, 510] on li "Renewal" at bounding box center [710, 515] width 345 height 35
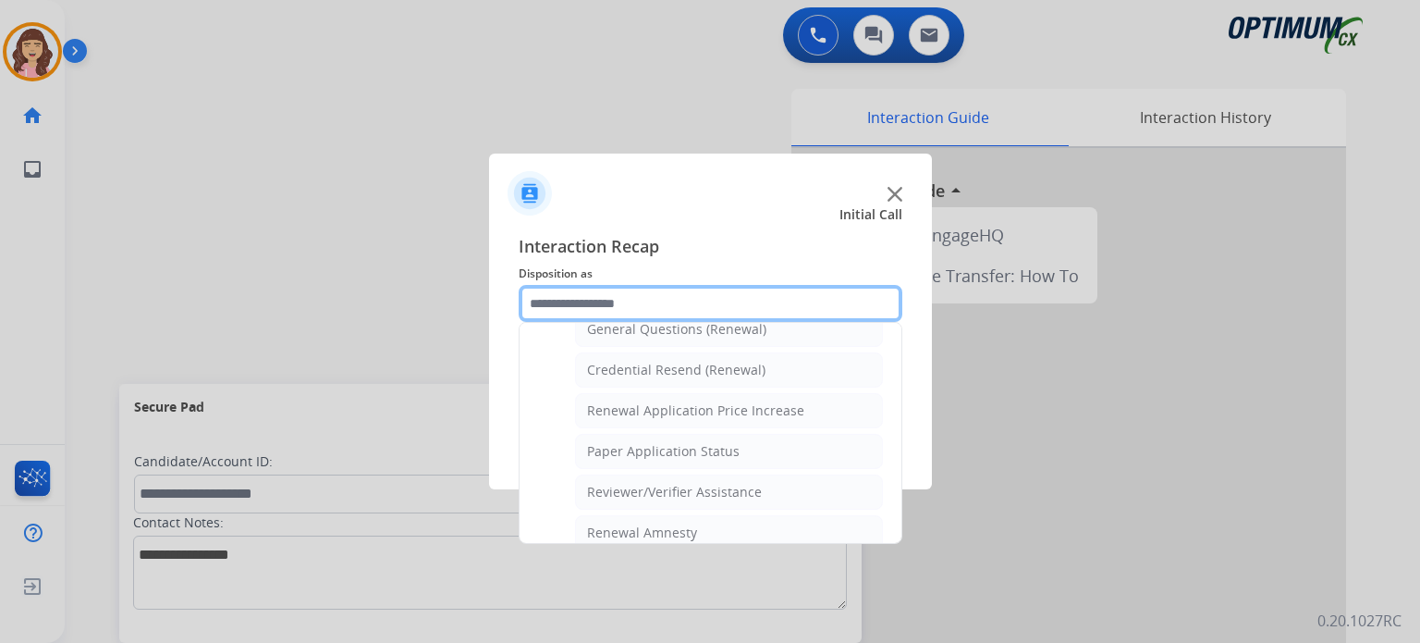
scroll to position [534, 0]
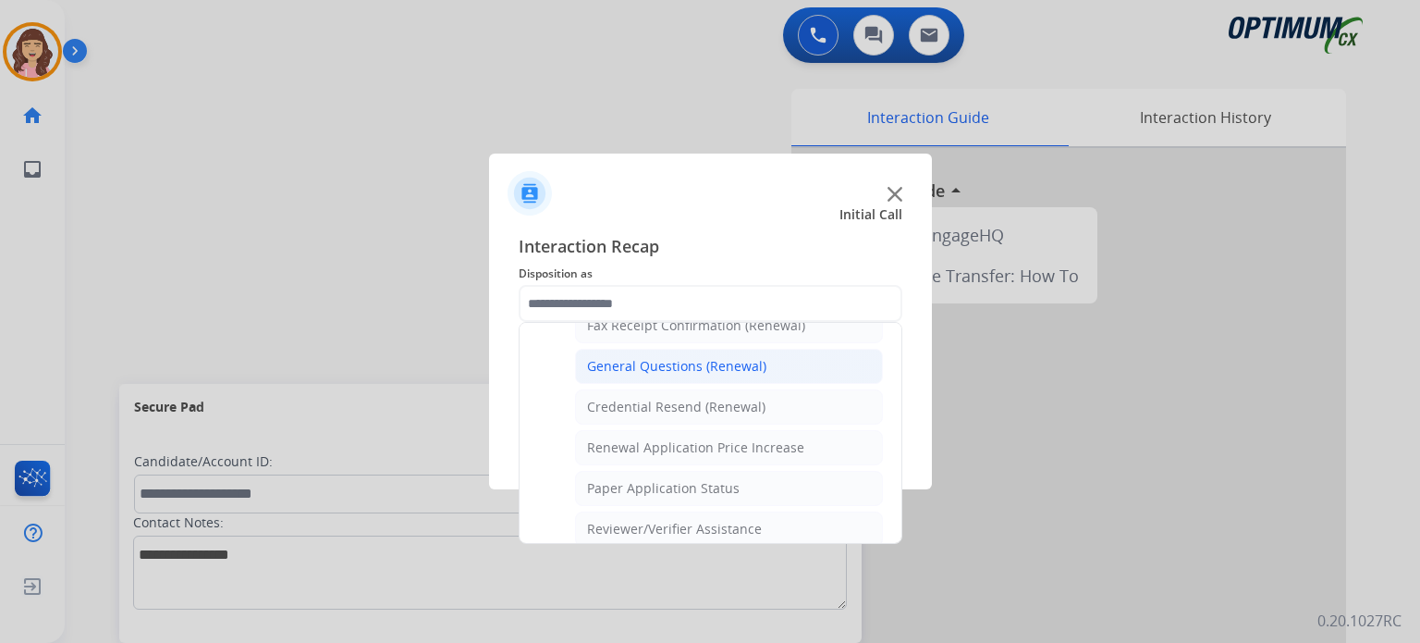
click at [698, 357] on div "General Questions (Renewal)" at bounding box center [676, 366] width 179 height 18
type input "**********"
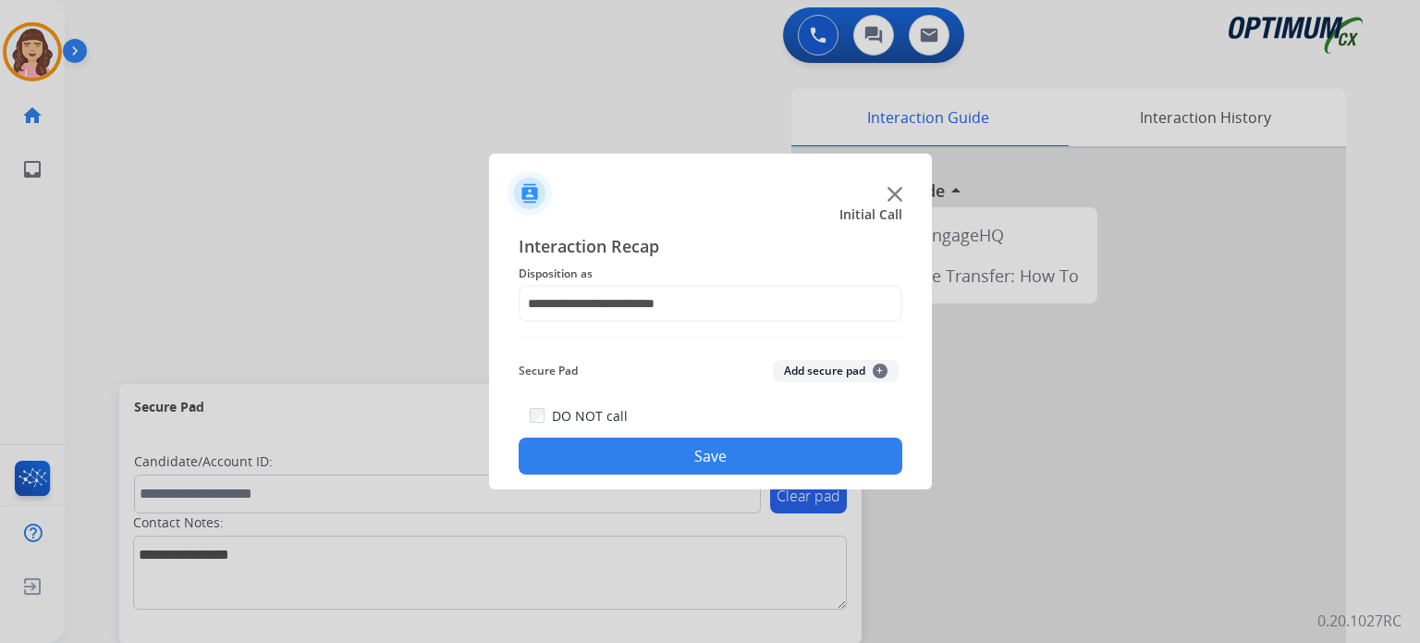
click at [692, 447] on button "Save" at bounding box center [711, 455] width 384 height 37
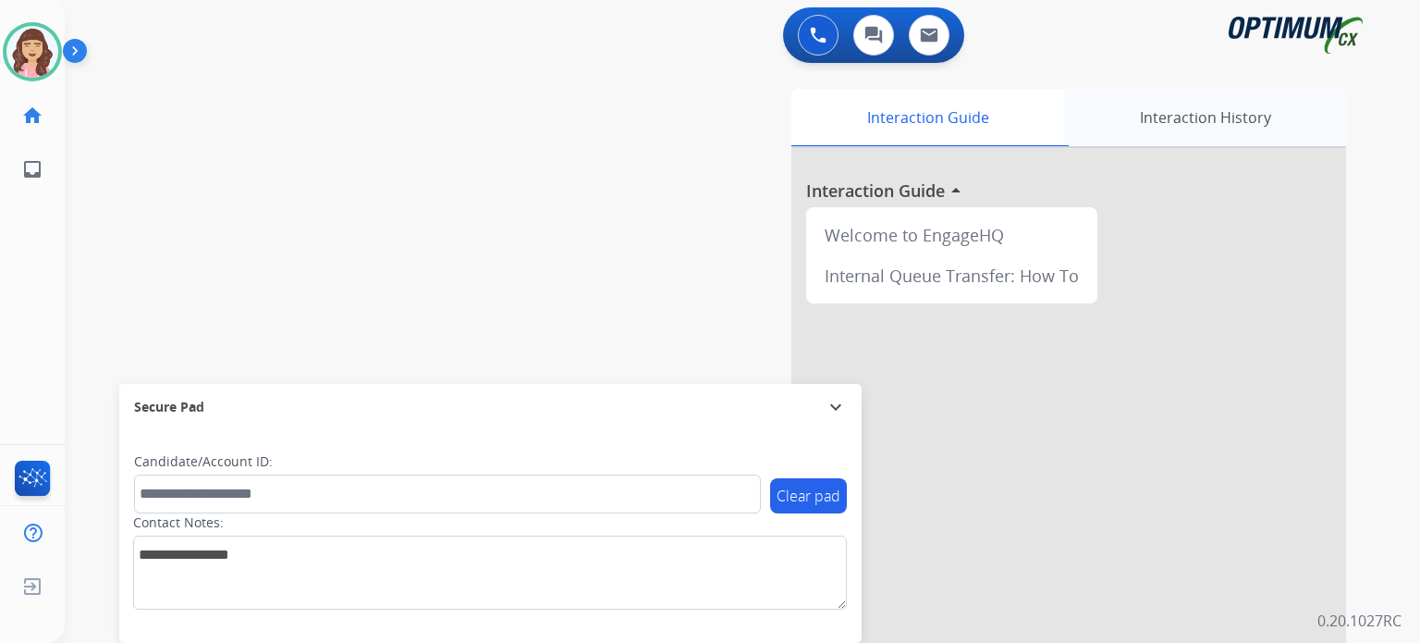
click at [1246, 109] on div "Interaction History" at bounding box center [1205, 117] width 282 height 57
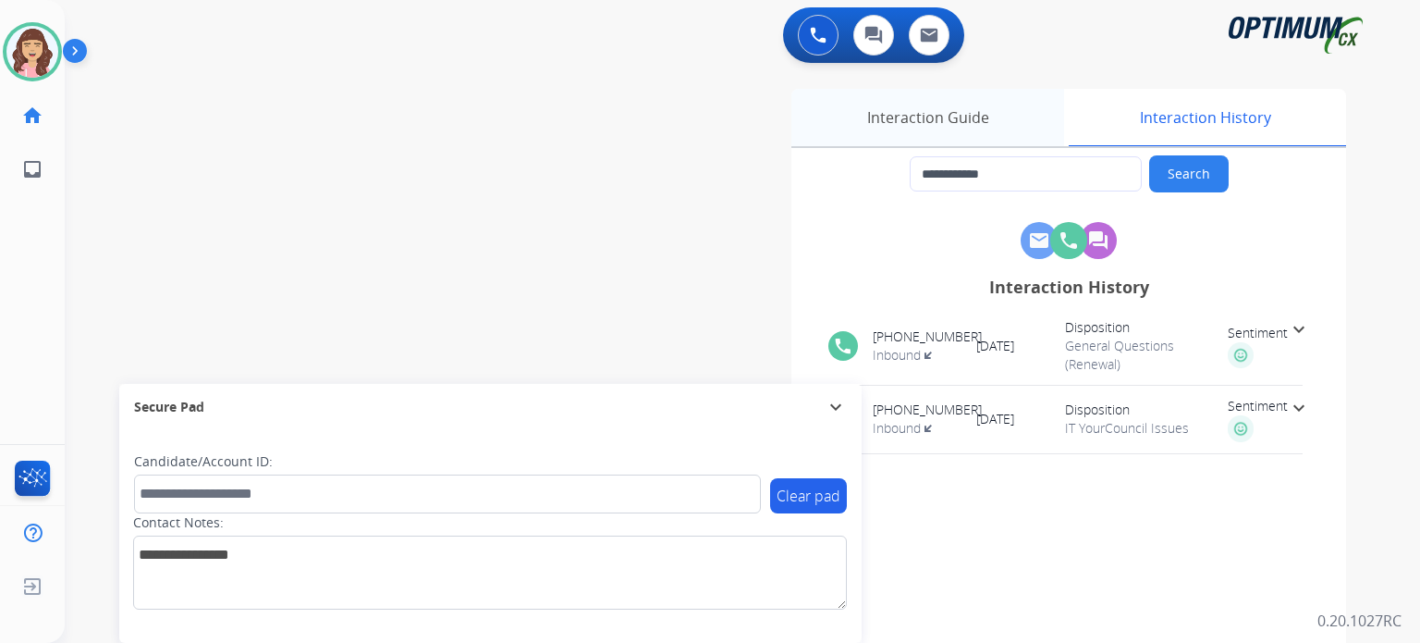
click at [953, 124] on div "Interaction Guide" at bounding box center [928, 117] width 273 height 57
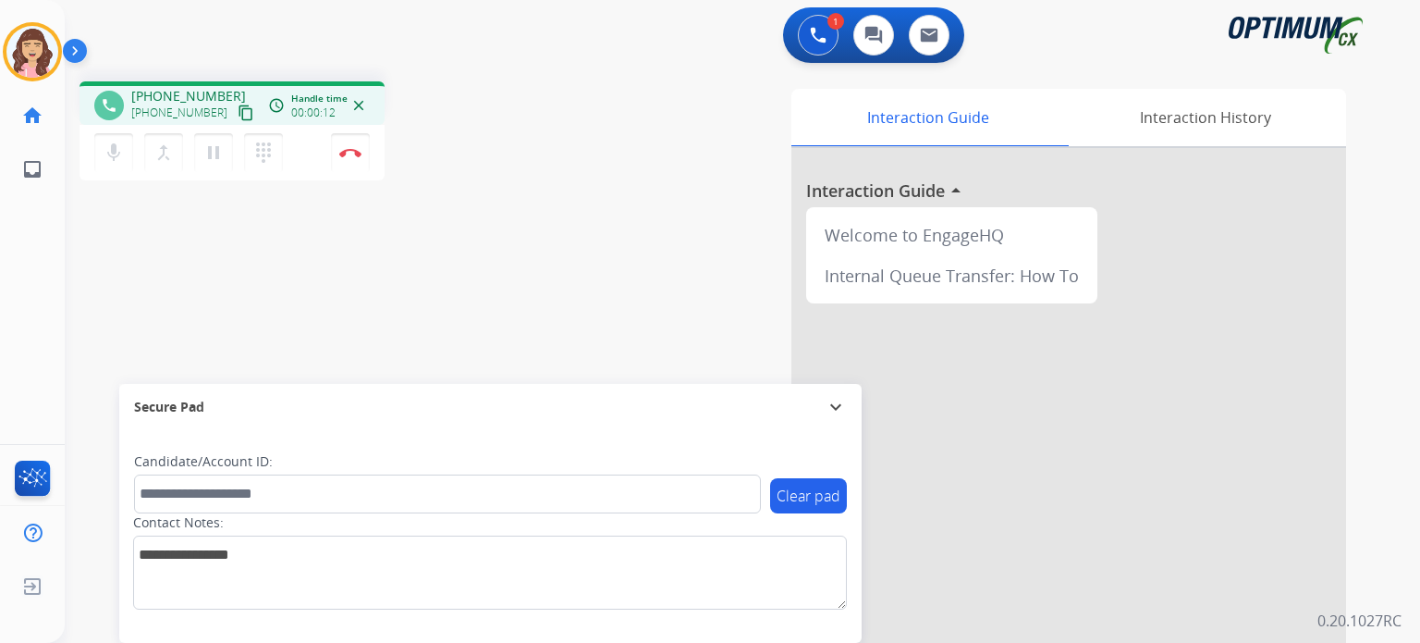
click at [238, 111] on mat-icon "content_copy" at bounding box center [246, 112] width 17 height 17
click at [349, 150] on img at bounding box center [350, 152] width 22 height 9
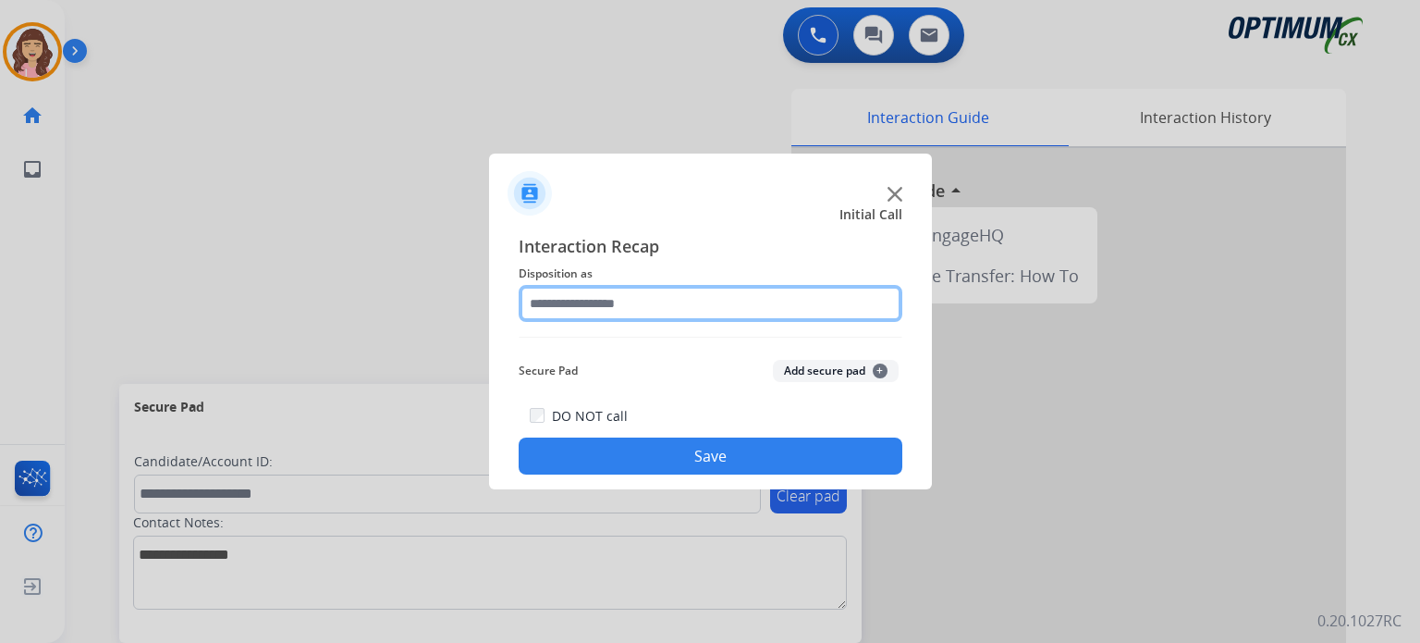
click at [671, 299] on input "text" at bounding box center [711, 303] width 384 height 37
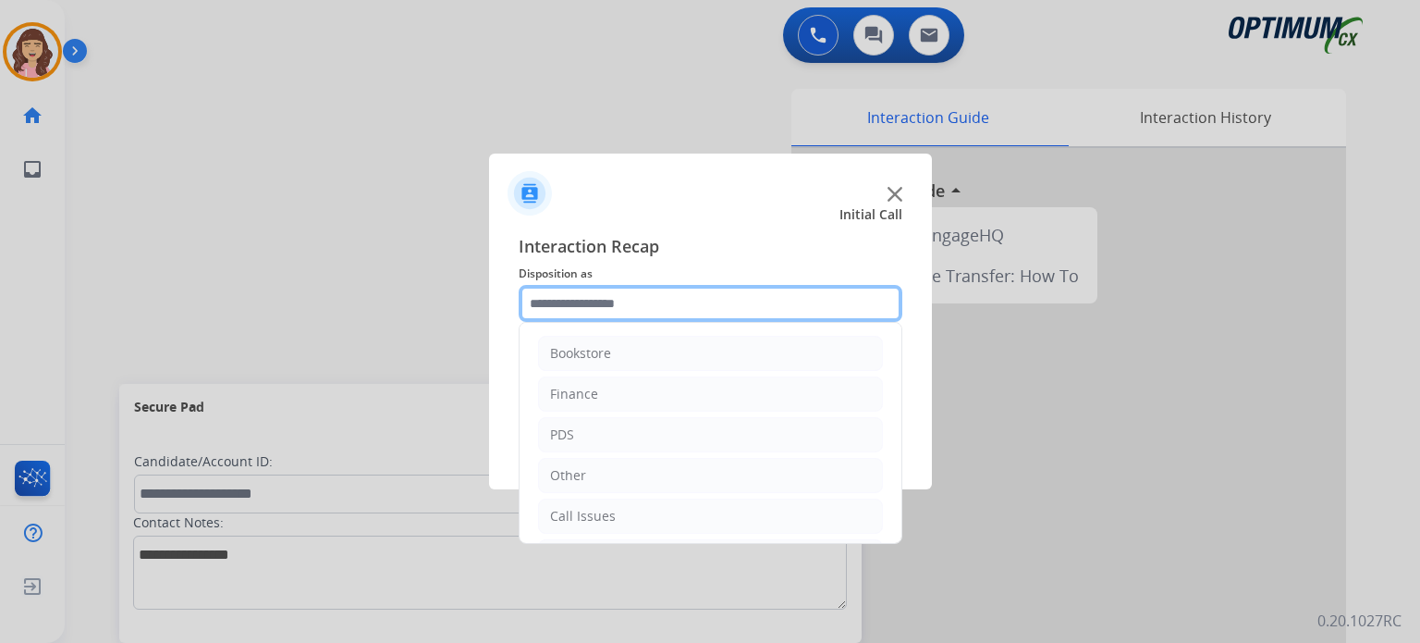
scroll to position [122, 0]
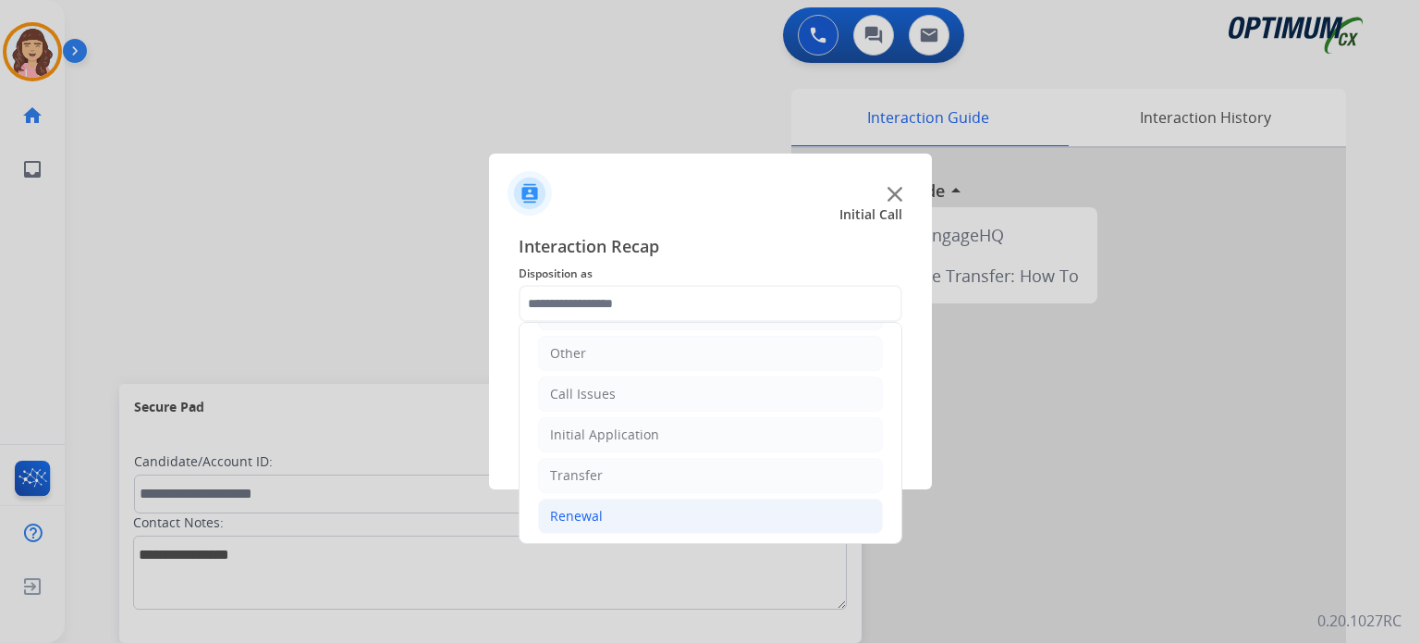
click at [595, 513] on div "Renewal" at bounding box center [576, 516] width 53 height 18
click at [614, 426] on div "Initial Application" at bounding box center [604, 434] width 109 height 18
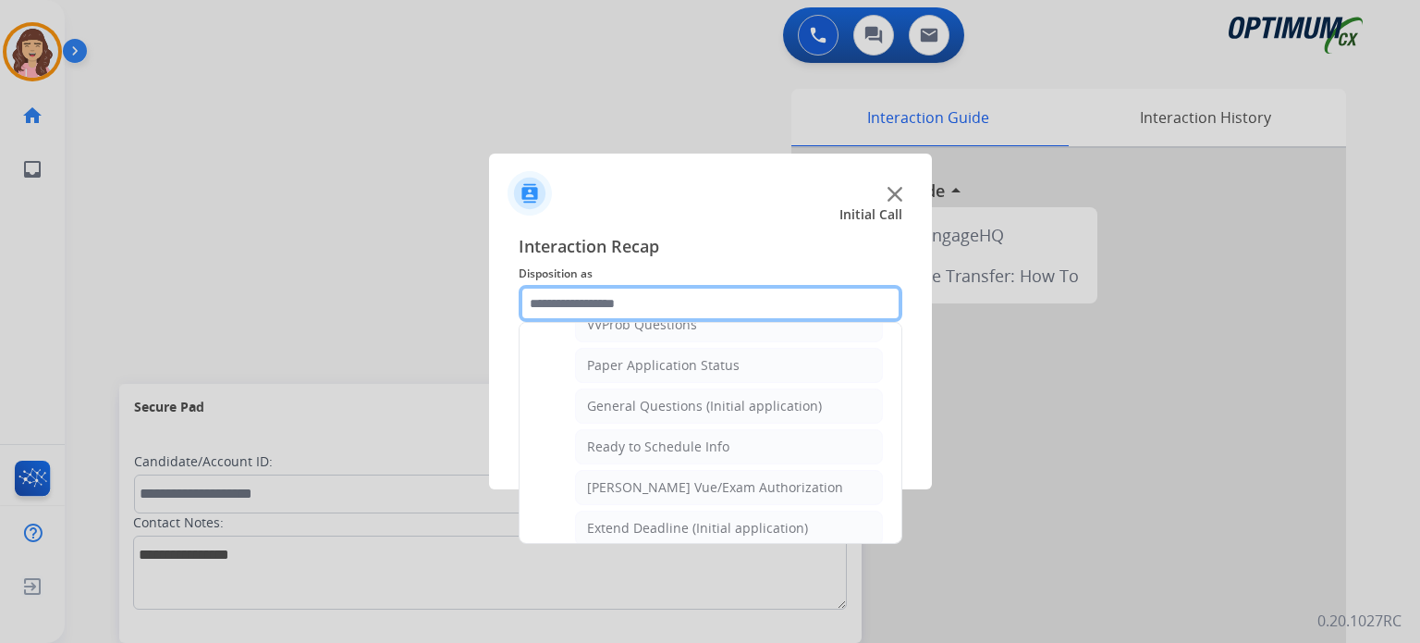
scroll to position [1010, 0]
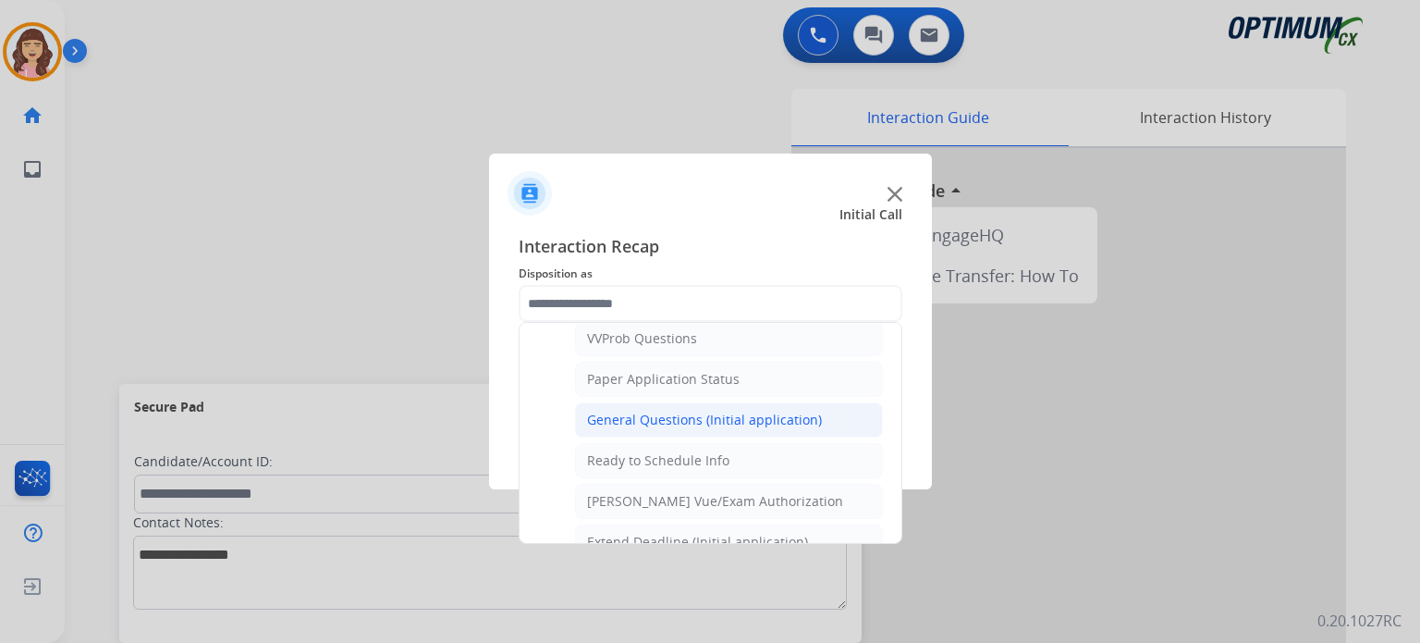
click at [702, 412] on div "General Questions (Initial application)" at bounding box center [704, 420] width 235 height 18
type input "**********"
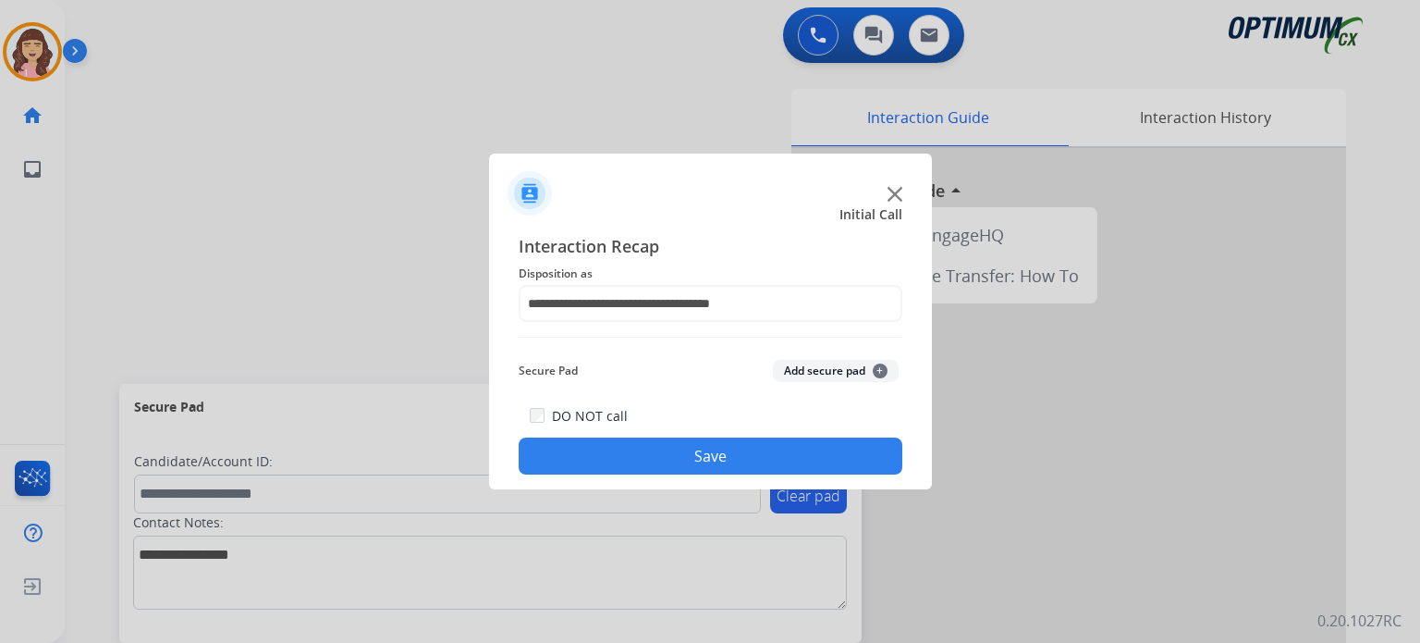
click at [683, 448] on button "Save" at bounding box center [711, 455] width 384 height 37
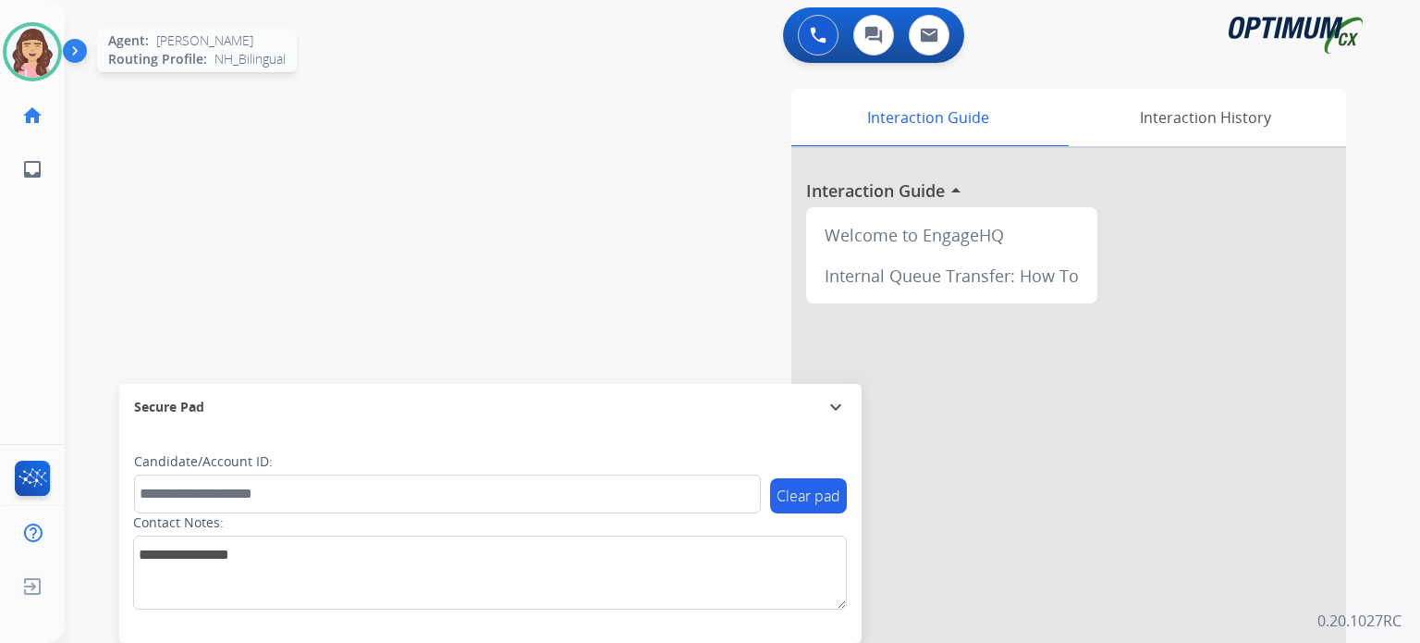
click at [37, 51] on img at bounding box center [32, 52] width 52 height 52
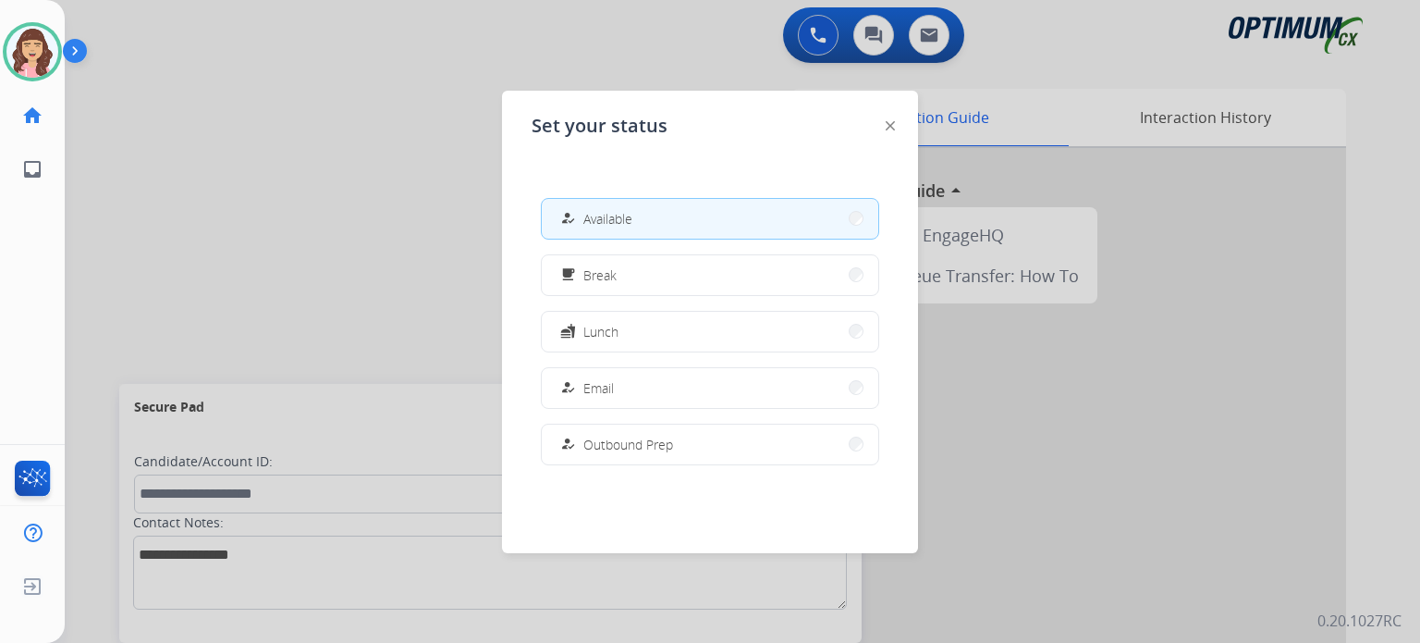
scroll to position [460, 0]
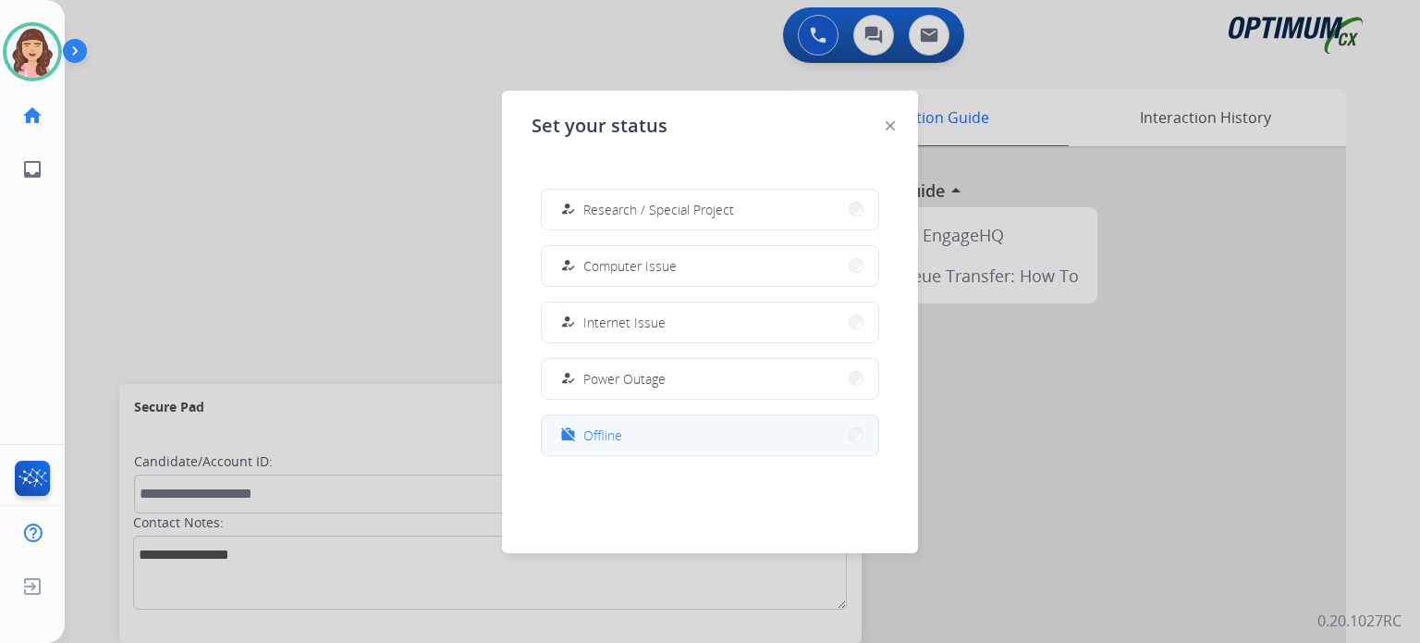
click at [635, 445] on button "work_off Offline" at bounding box center [710, 435] width 337 height 40
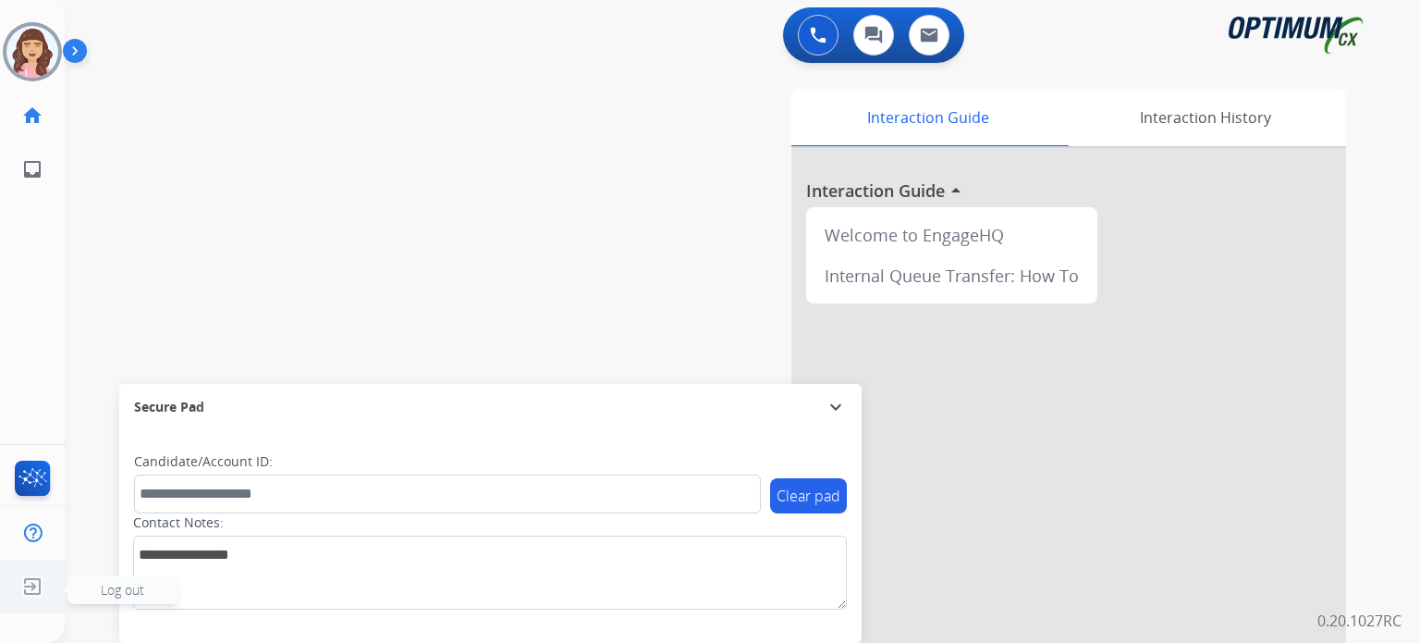
click at [30, 588] on img at bounding box center [32, 586] width 33 height 35
